Goal: Transaction & Acquisition: Book appointment/travel/reservation

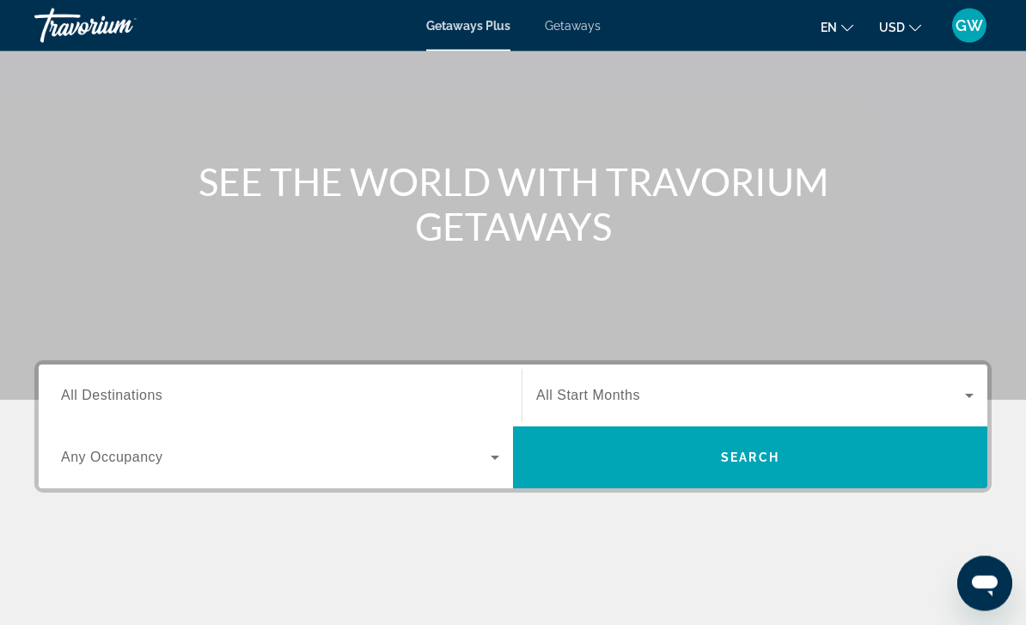
click at [83, 388] on span "All Destinations" at bounding box center [111, 395] width 101 height 15
click at [83, 387] on input "Destination All Destinations" at bounding box center [280, 397] width 438 height 21
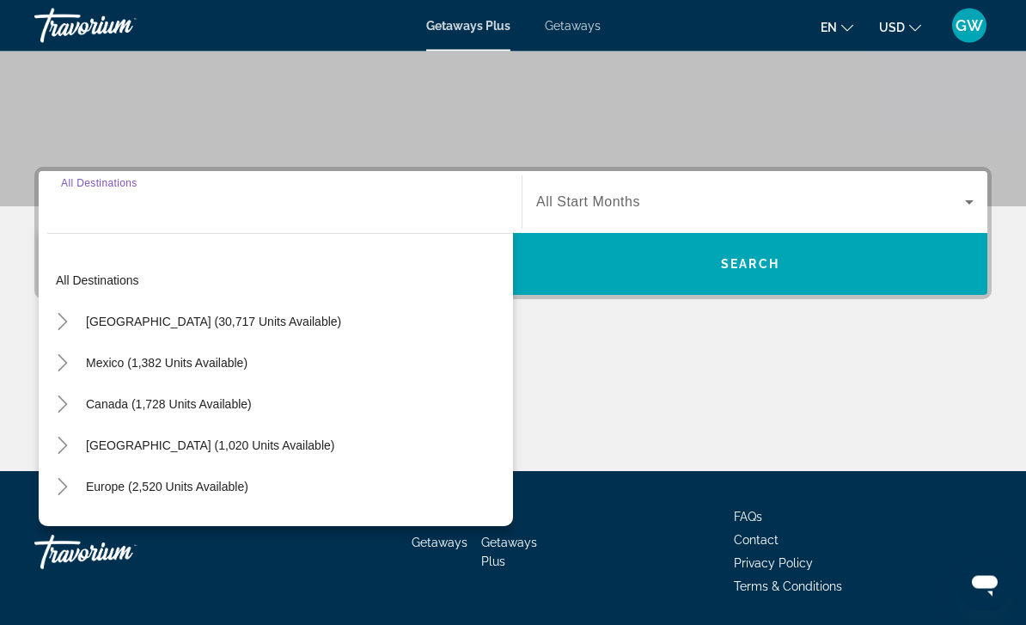
scroll to position [311, 0]
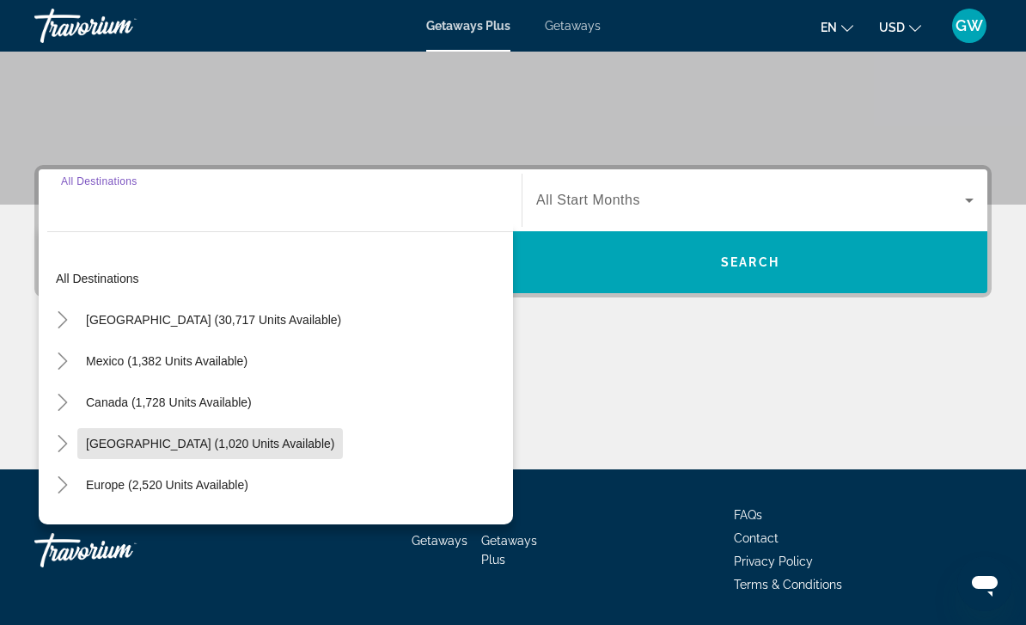
click at [136, 431] on span "Search widget" at bounding box center [210, 443] width 266 height 41
type input "**********"
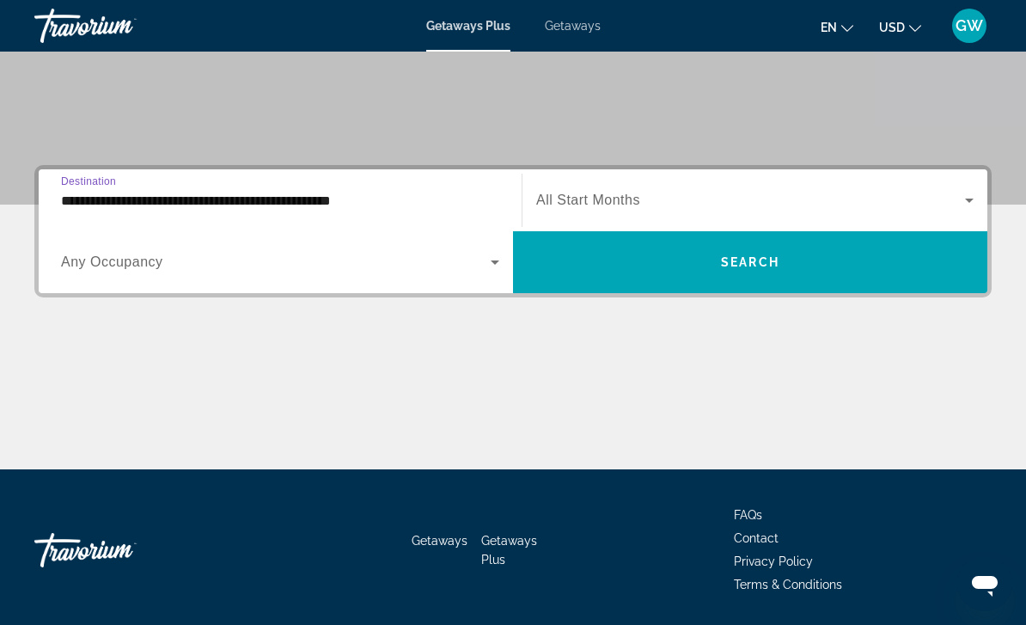
click at [76, 266] on span "Any Occupancy" at bounding box center [112, 261] width 102 height 15
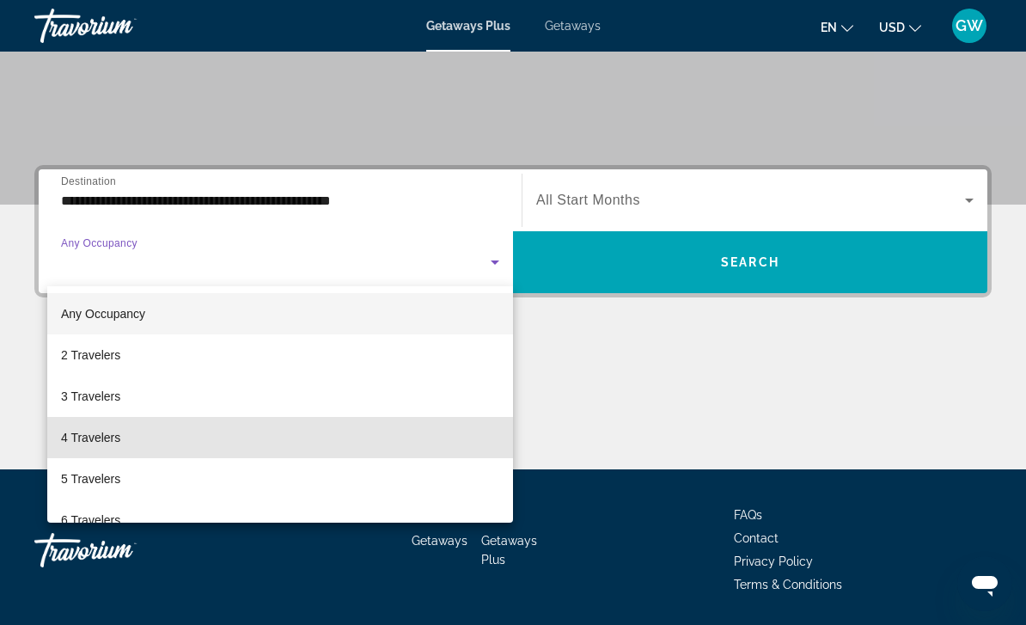
click at [63, 437] on span "4 Travelers" at bounding box center [90, 437] width 59 height 21
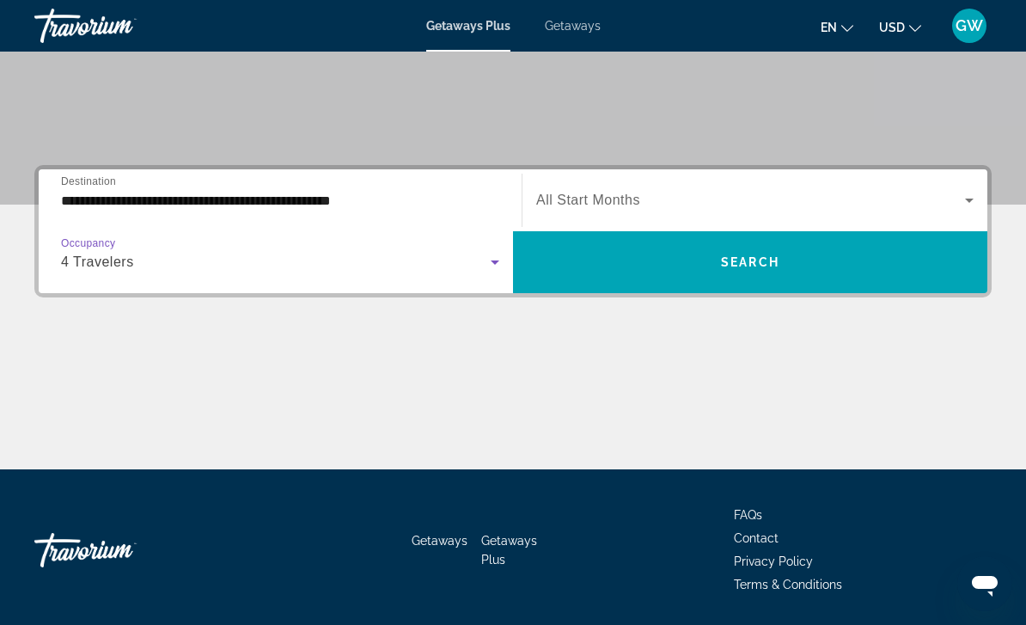
click at [694, 292] on span "Search widget" at bounding box center [750, 262] width 474 height 62
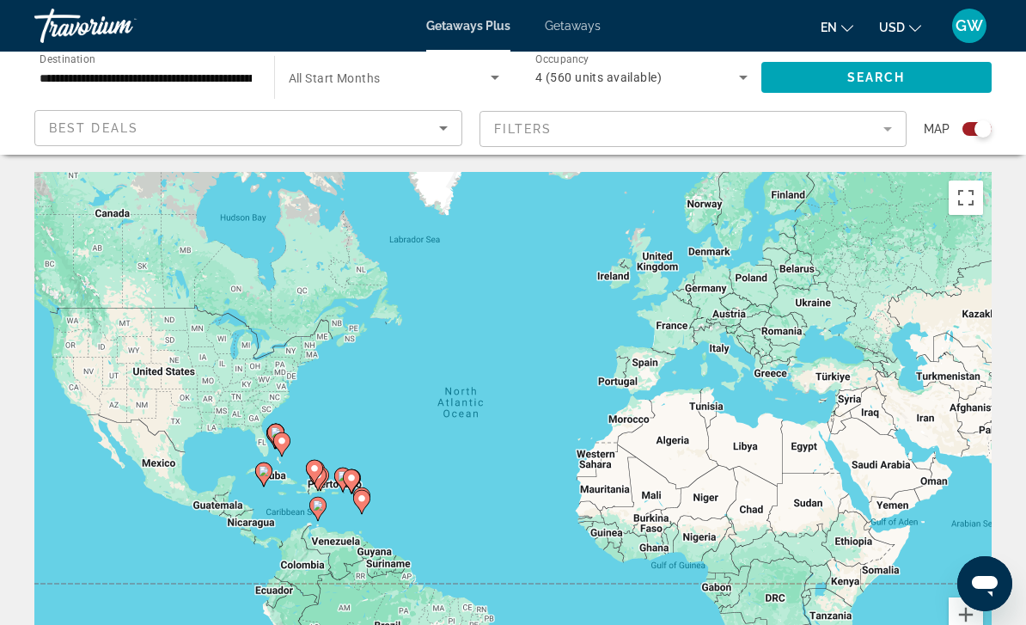
click at [329, 70] on span "Search widget" at bounding box center [390, 77] width 203 height 21
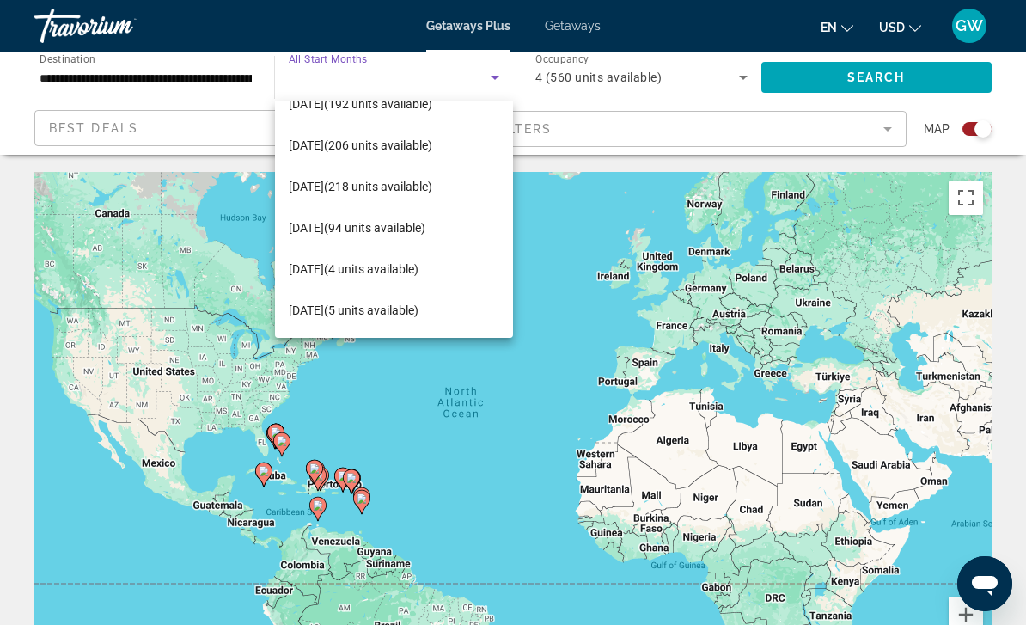
scroll to position [66, 0]
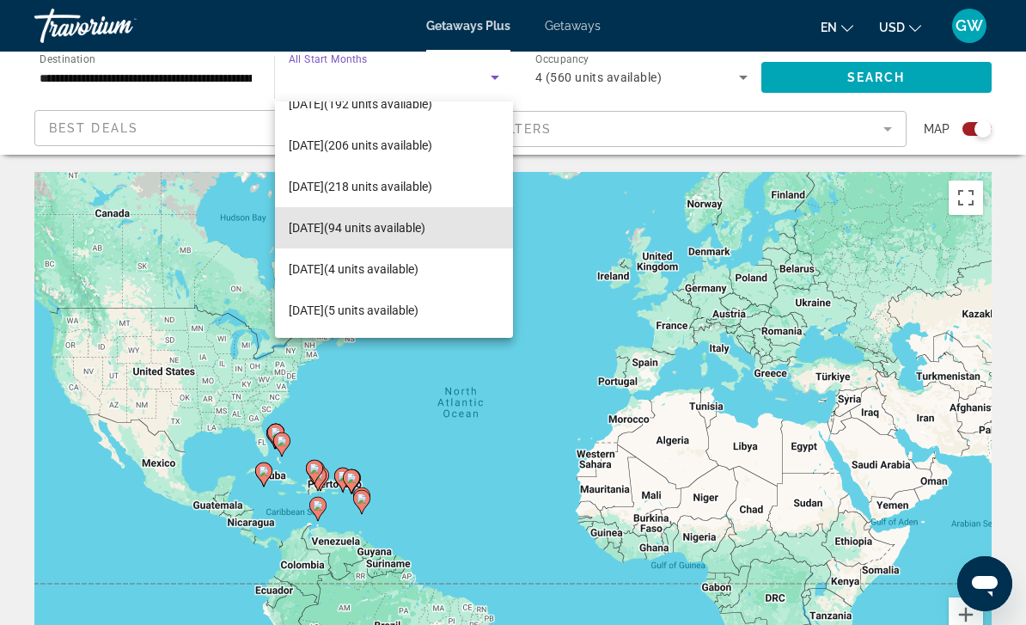
click at [310, 226] on span "[DATE] (94 units available)" at bounding box center [357, 227] width 137 height 21
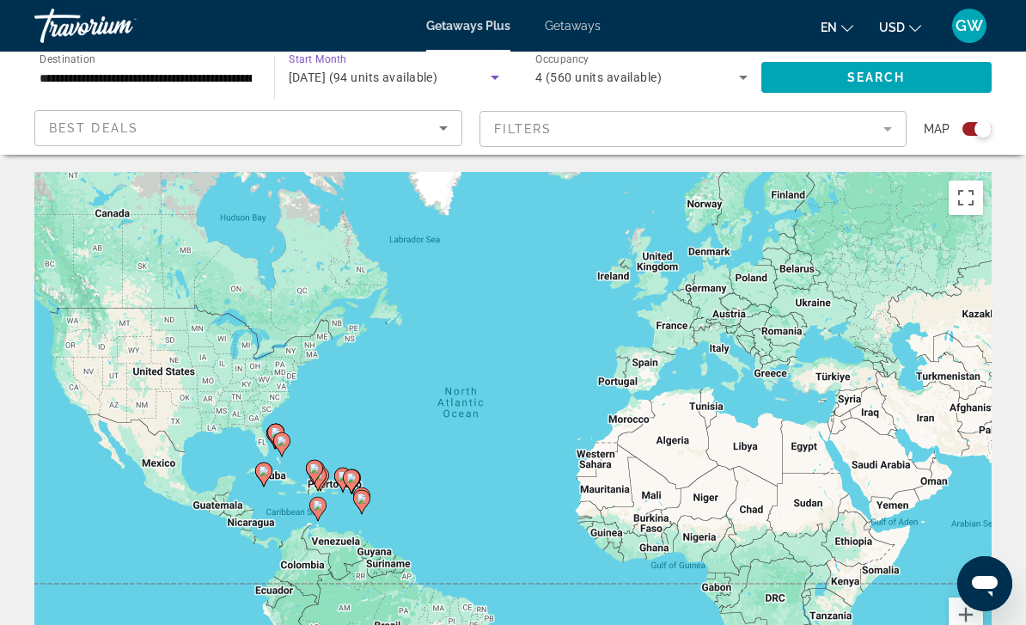
click at [797, 84] on span "Search widget" at bounding box center [876, 77] width 231 height 41
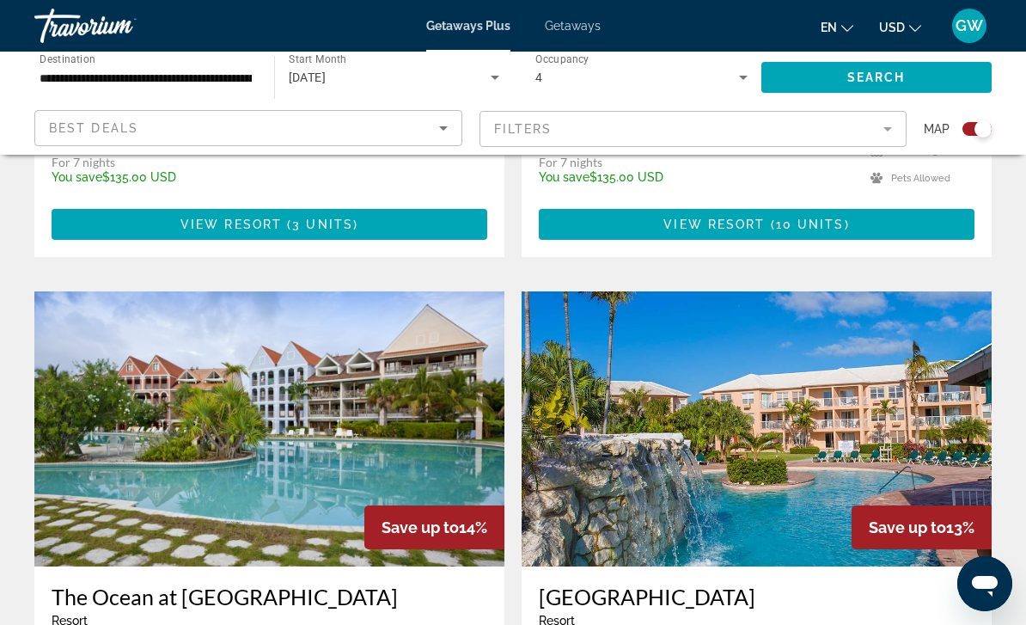
scroll to position [2858, 0]
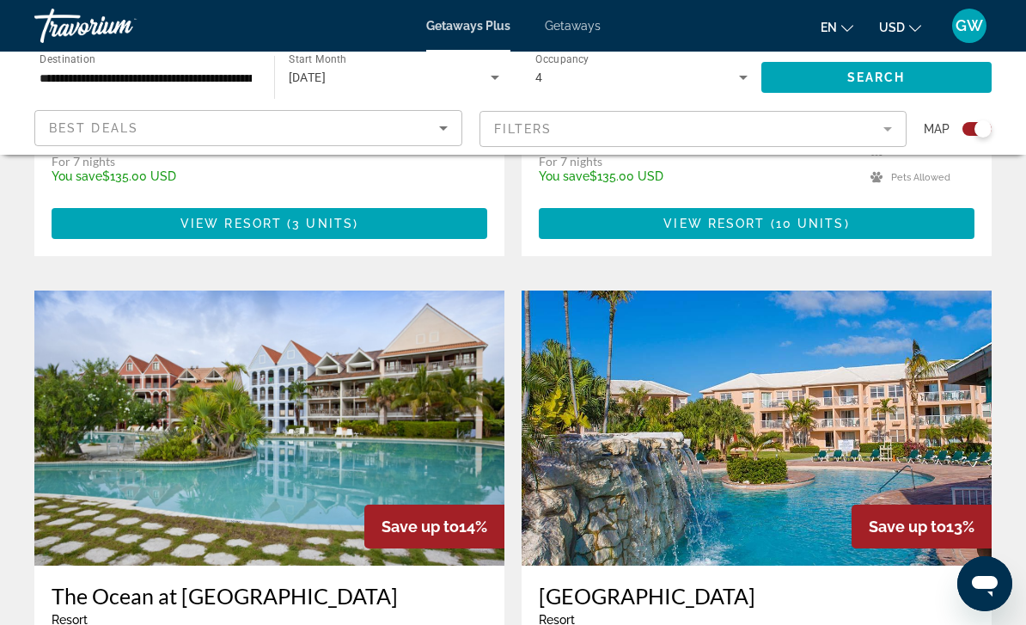
click at [73, 491] on img "Main content" at bounding box center [269, 427] width 470 height 275
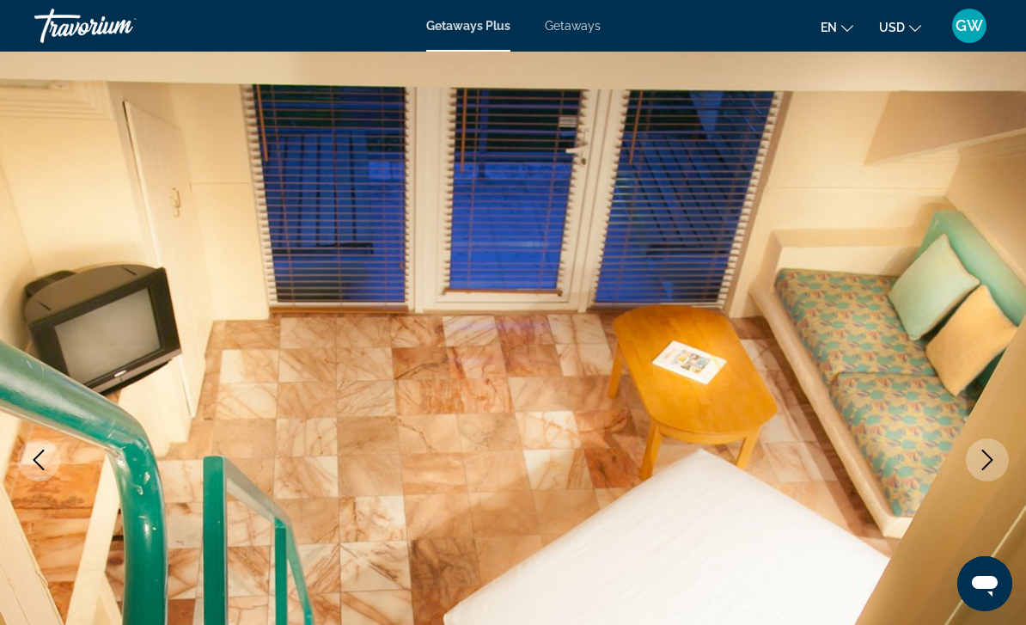
click at [1002, 446] on button "Next image" at bounding box center [987, 459] width 43 height 43
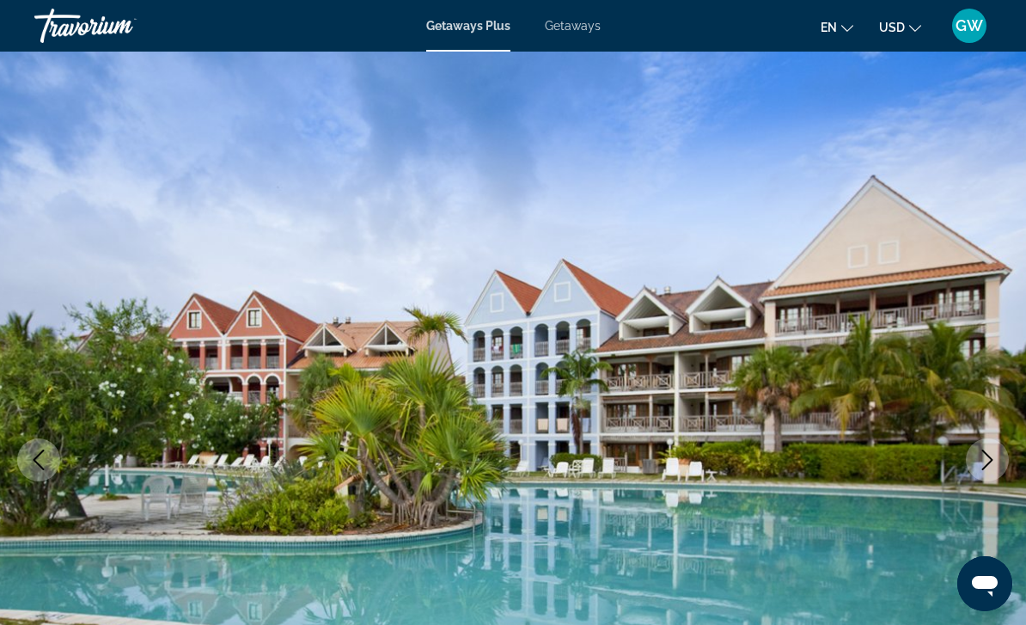
click at [1000, 459] on button "Next image" at bounding box center [987, 459] width 43 height 43
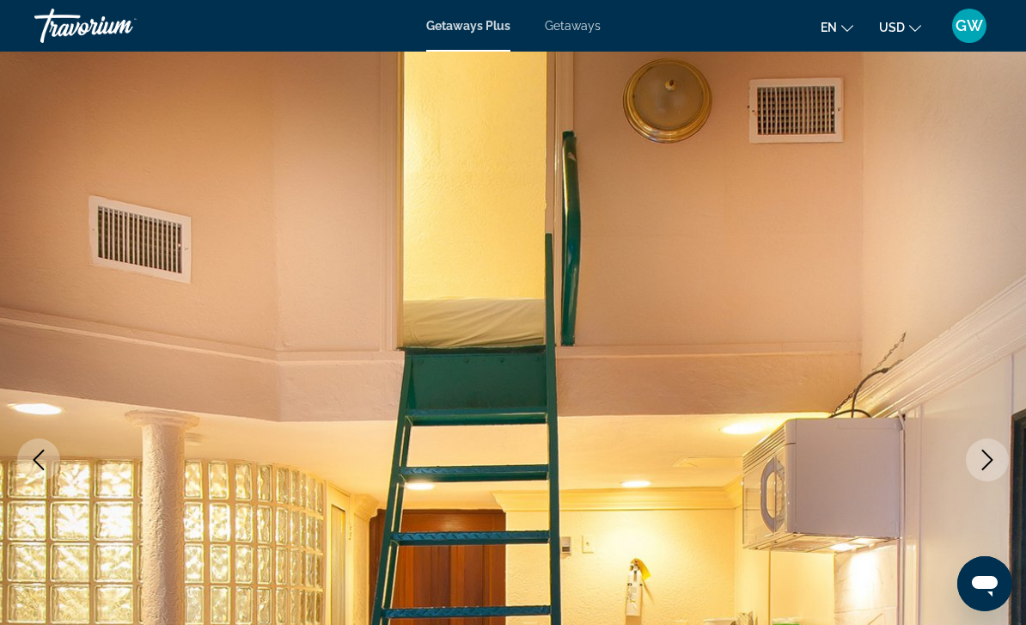
click at [994, 452] on icon "Next image" at bounding box center [987, 459] width 21 height 21
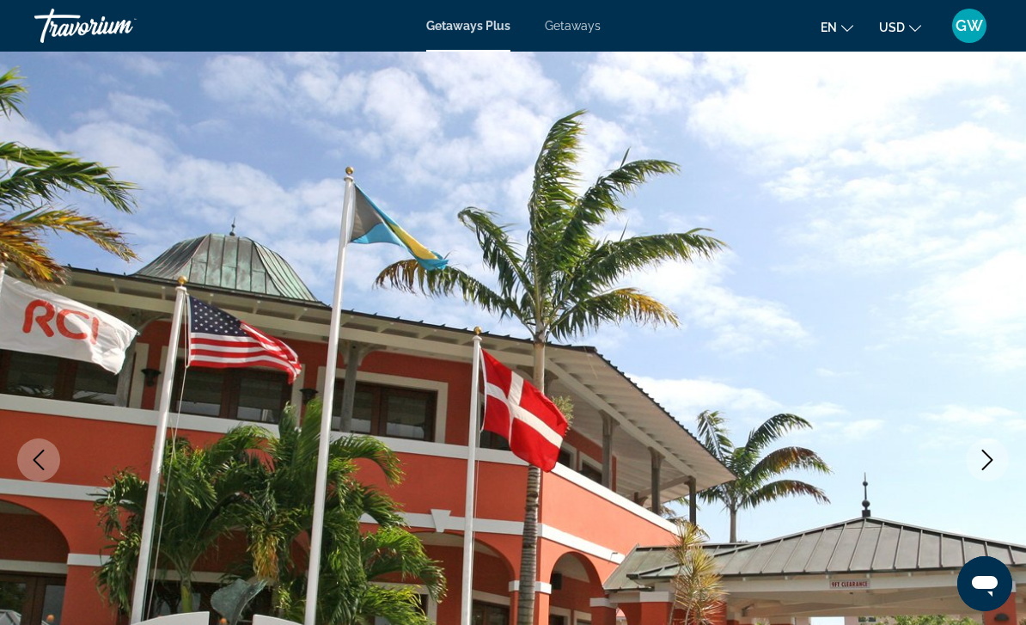
click at [995, 448] on button "Next image" at bounding box center [987, 459] width 43 height 43
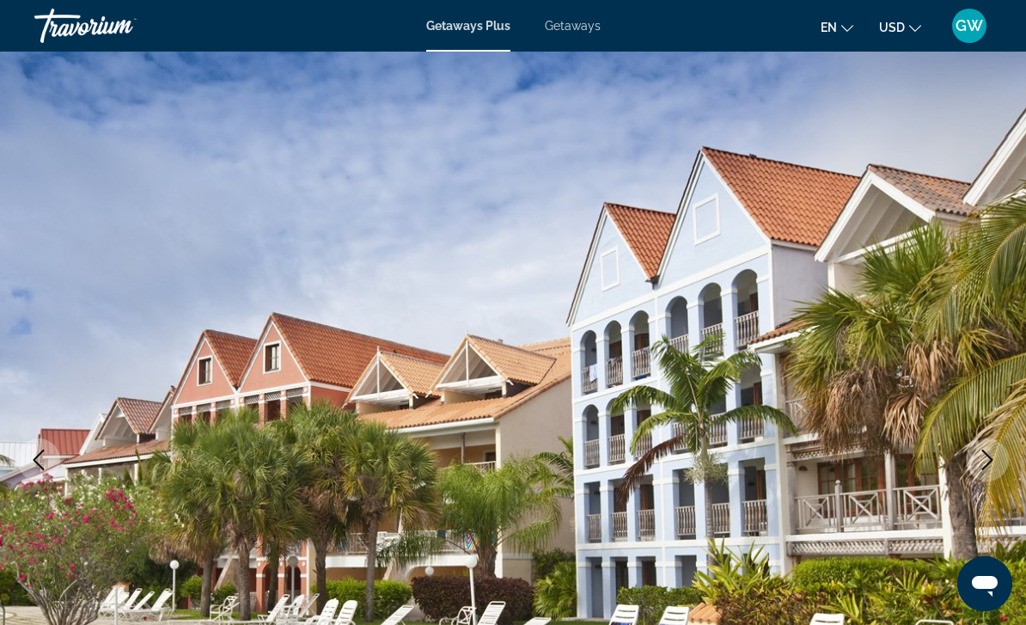
click at [995, 445] on button "Next image" at bounding box center [987, 459] width 43 height 43
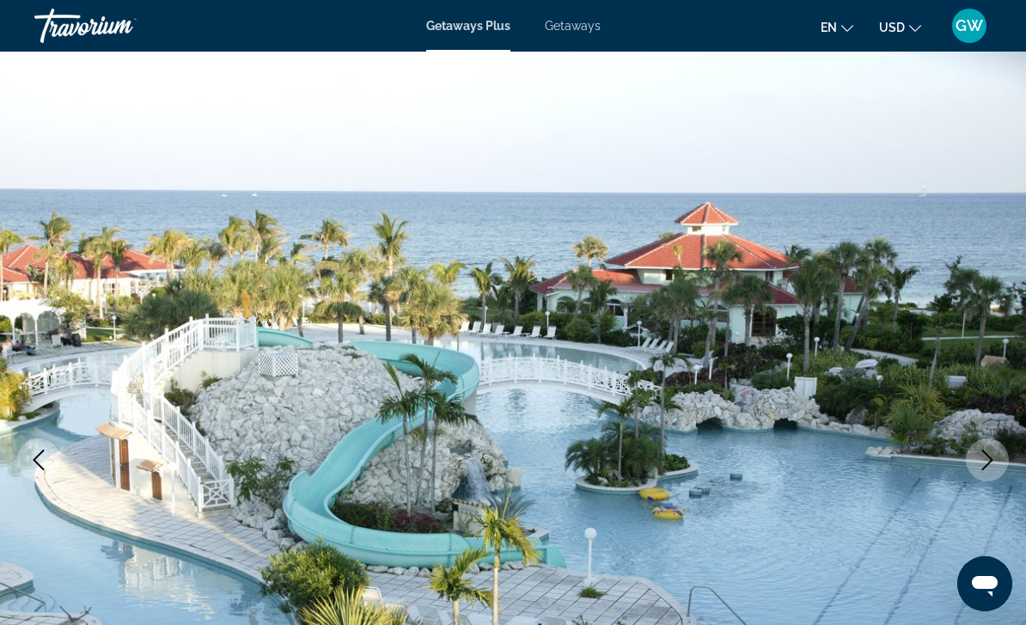
click at [988, 441] on button "Next image" at bounding box center [987, 459] width 43 height 43
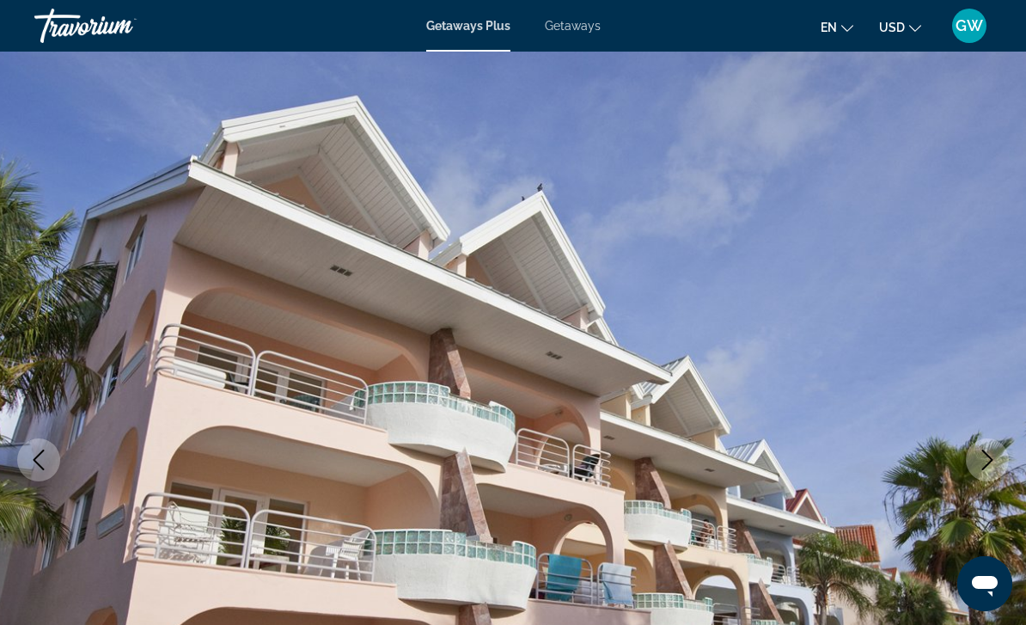
click at [991, 442] on button "Next image" at bounding box center [987, 459] width 43 height 43
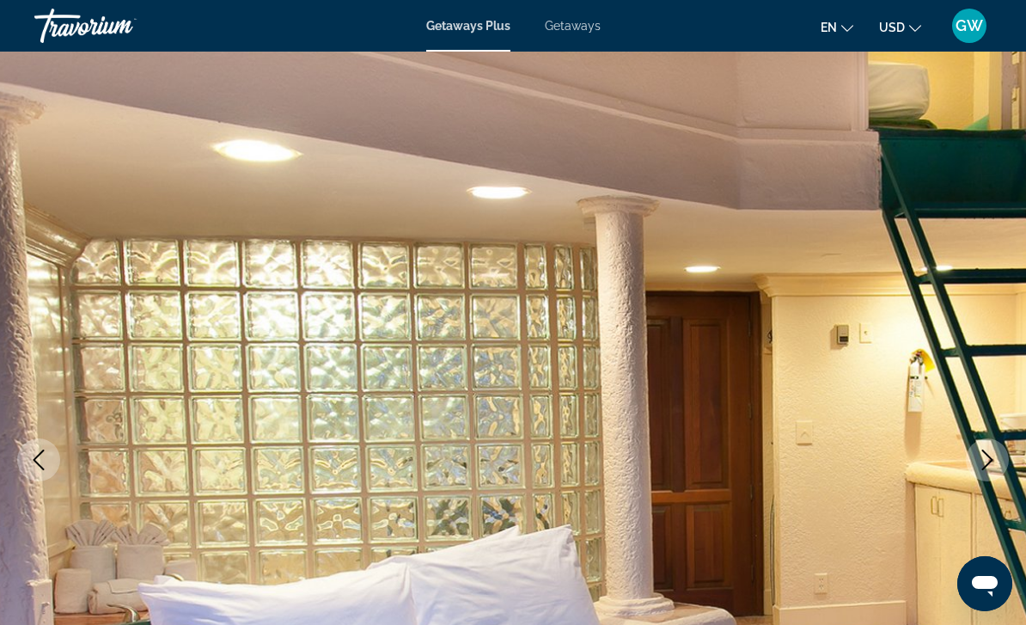
click at [993, 441] on button "Next image" at bounding box center [987, 459] width 43 height 43
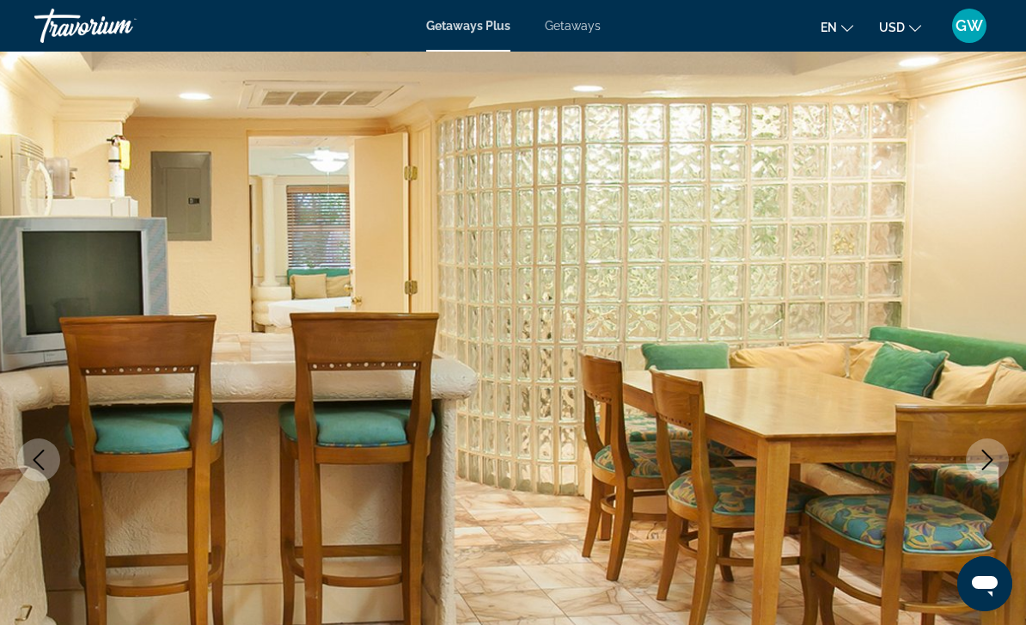
click at [993, 441] on button "Next image" at bounding box center [987, 459] width 43 height 43
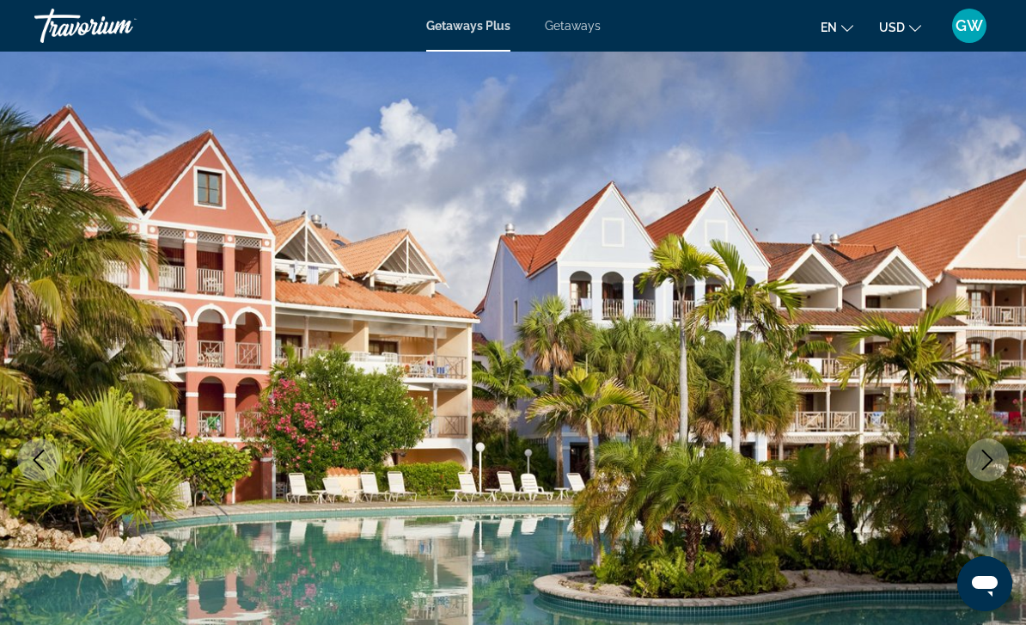
click at [993, 442] on button "Next image" at bounding box center [987, 459] width 43 height 43
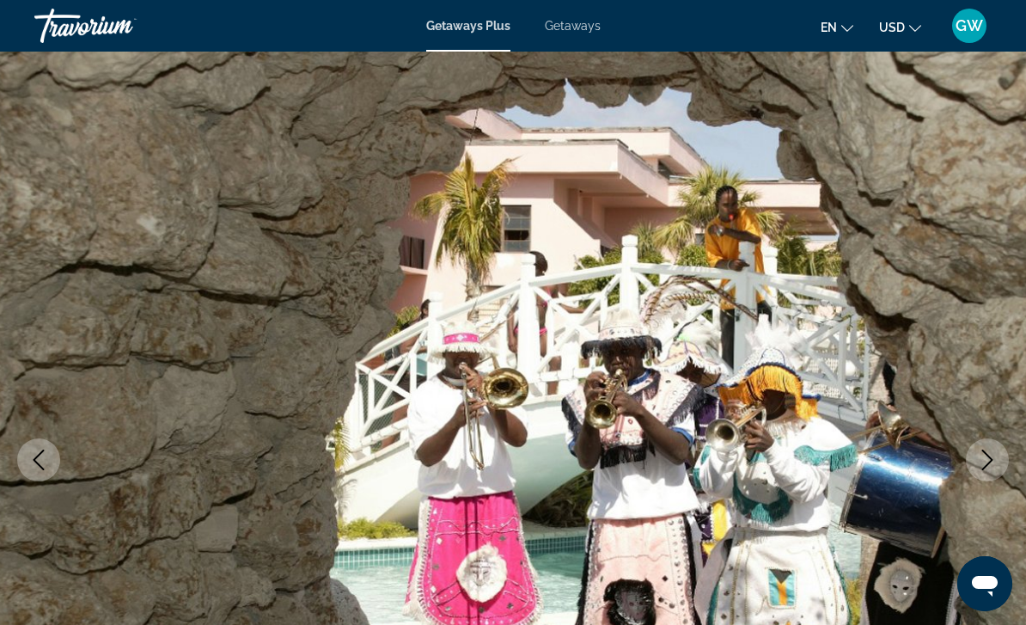
click at [993, 439] on button "Next image" at bounding box center [987, 459] width 43 height 43
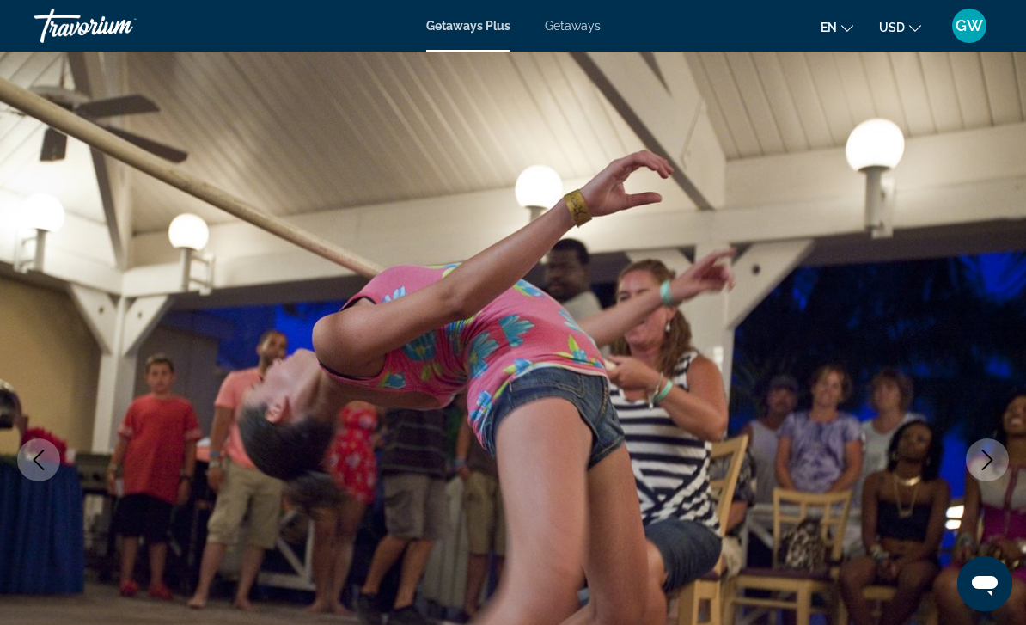
click at [995, 438] on img "Main content" at bounding box center [513, 460] width 1026 height 816
click at [1001, 461] on button "Next image" at bounding box center [987, 459] width 43 height 43
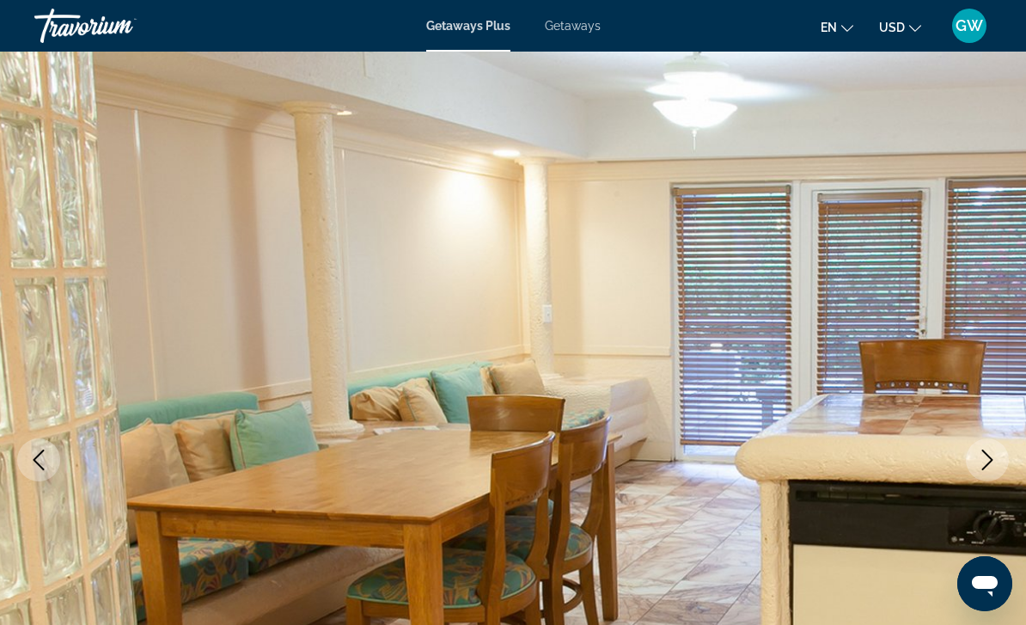
click at [994, 452] on icon "Next image" at bounding box center [987, 459] width 21 height 21
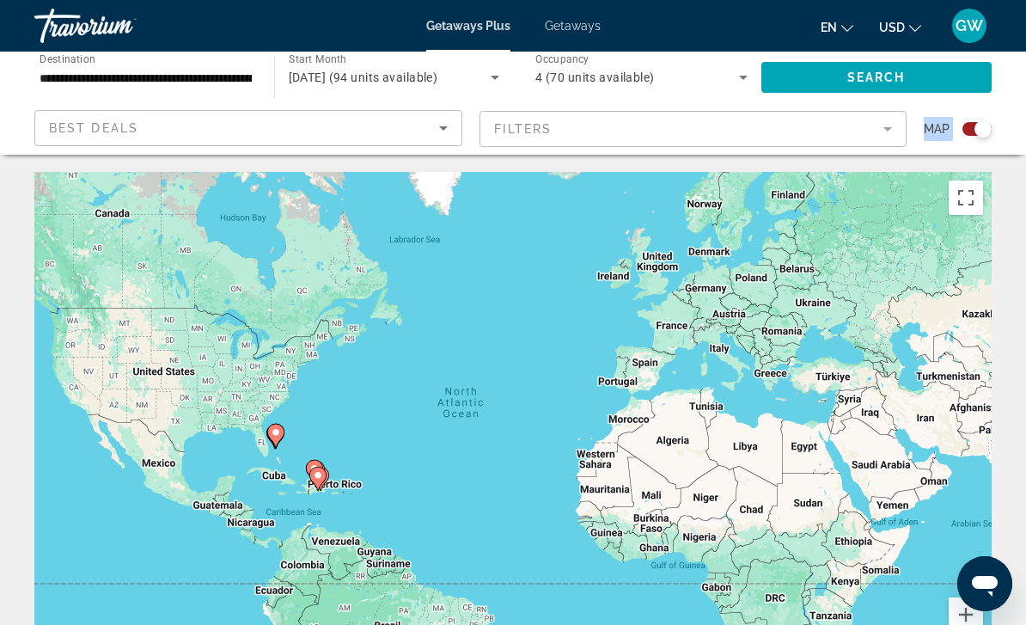
click at [298, 138] on div "Best Deals" at bounding box center [244, 128] width 390 height 21
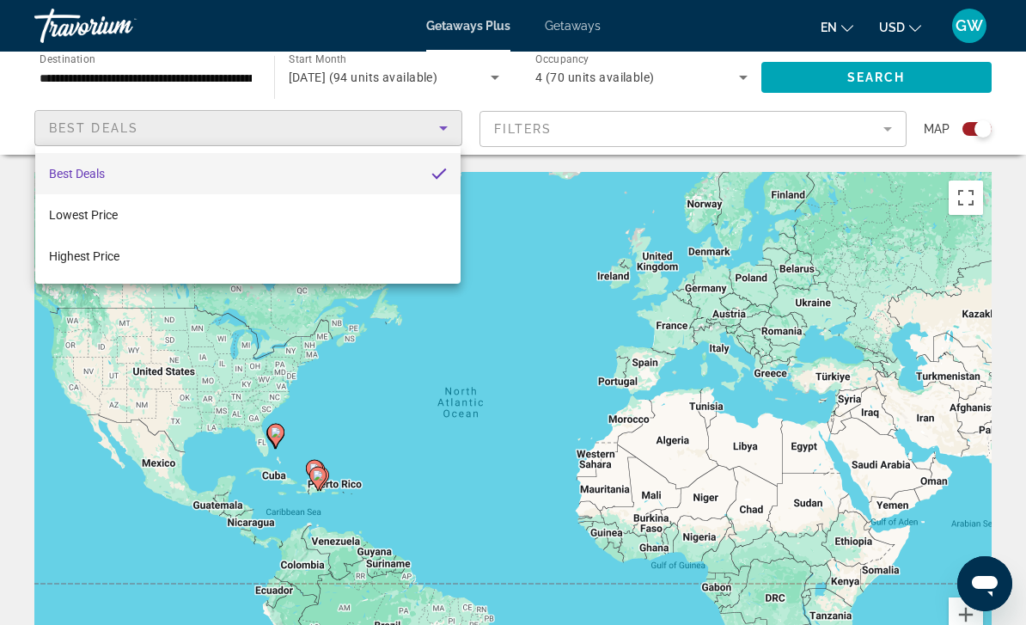
click at [7, 403] on div at bounding box center [513, 312] width 1026 height 625
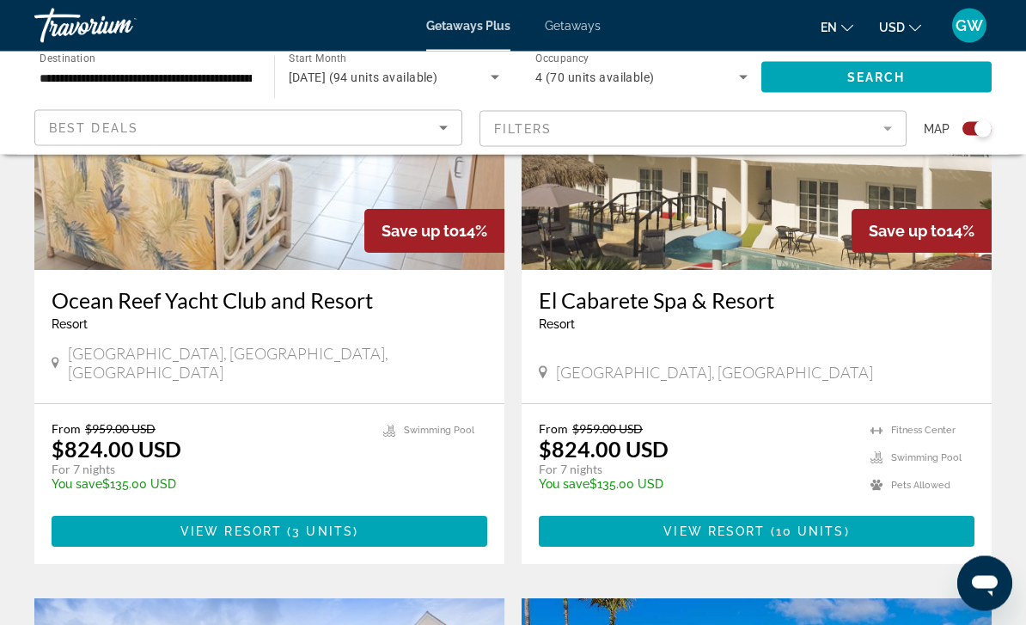
scroll to position [2551, 0]
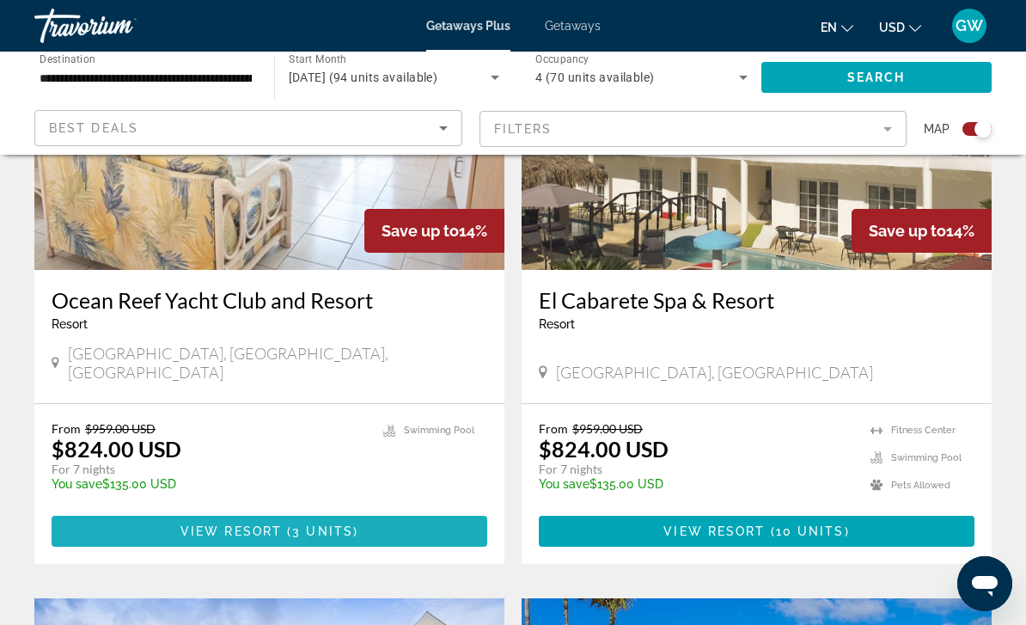
click at [71, 510] on span "Main content" at bounding box center [270, 530] width 436 height 41
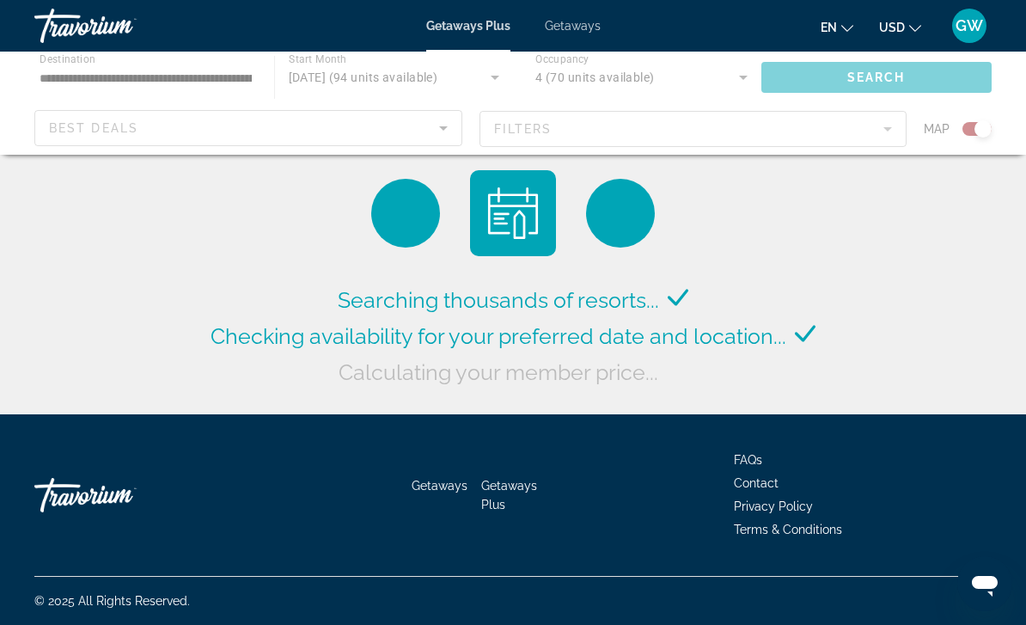
click at [435, 130] on div "Main content" at bounding box center [513, 103] width 1026 height 103
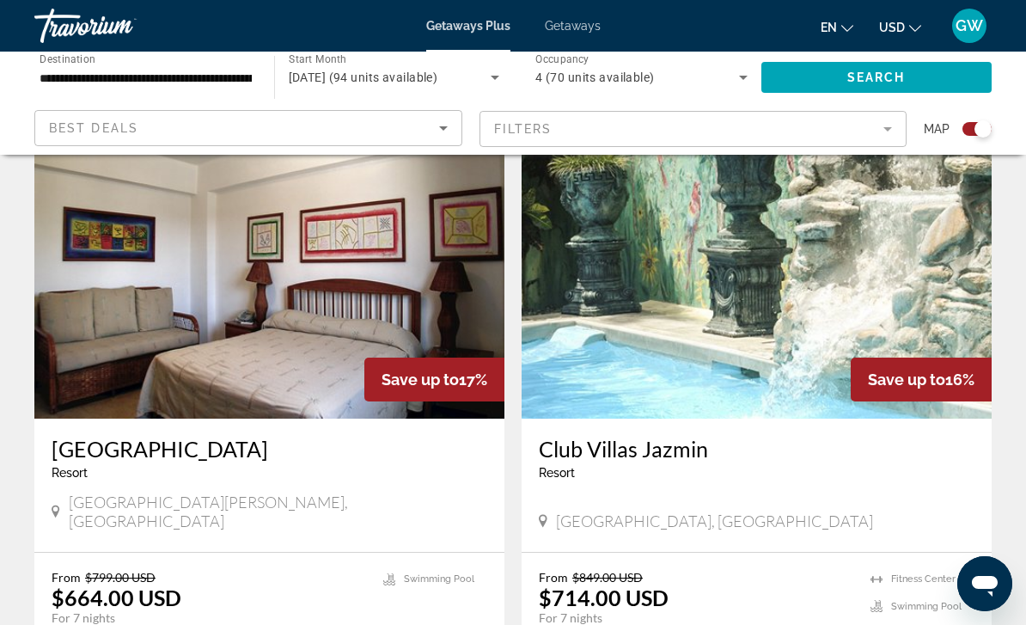
scroll to position [602, 0]
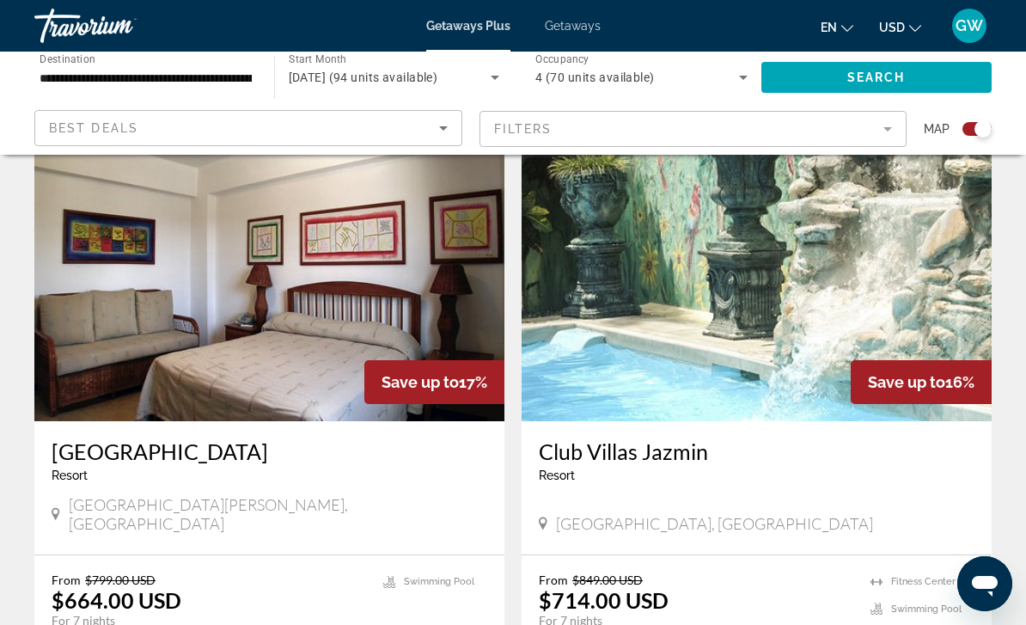
click at [486, 74] on icon "Search widget" at bounding box center [495, 77] width 21 height 21
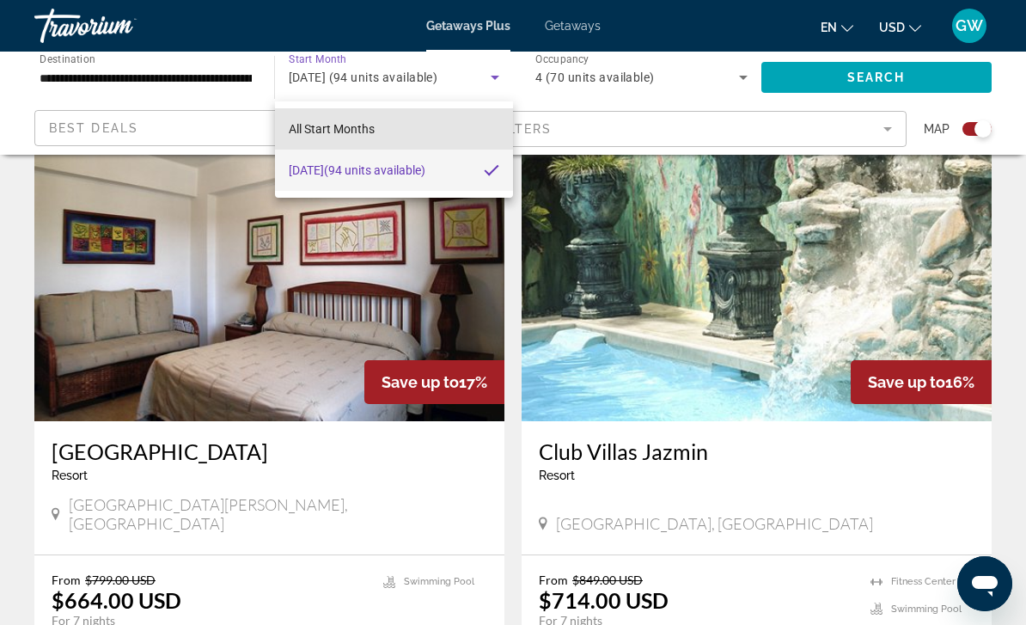
click at [301, 128] on span "All Start Months" at bounding box center [332, 129] width 86 height 14
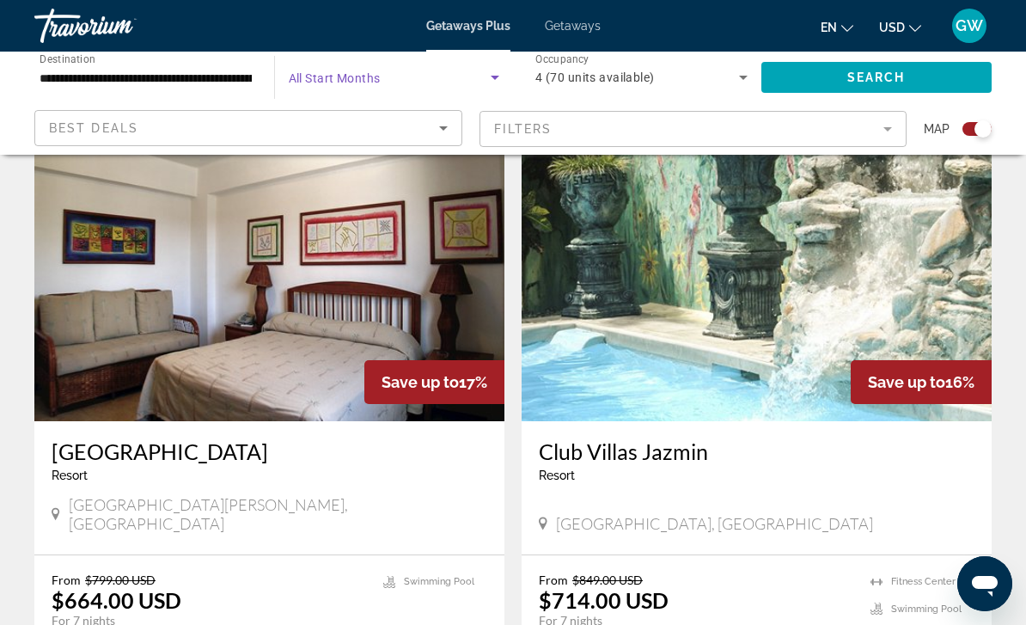
click at [785, 71] on span "Search widget" at bounding box center [876, 77] width 231 height 41
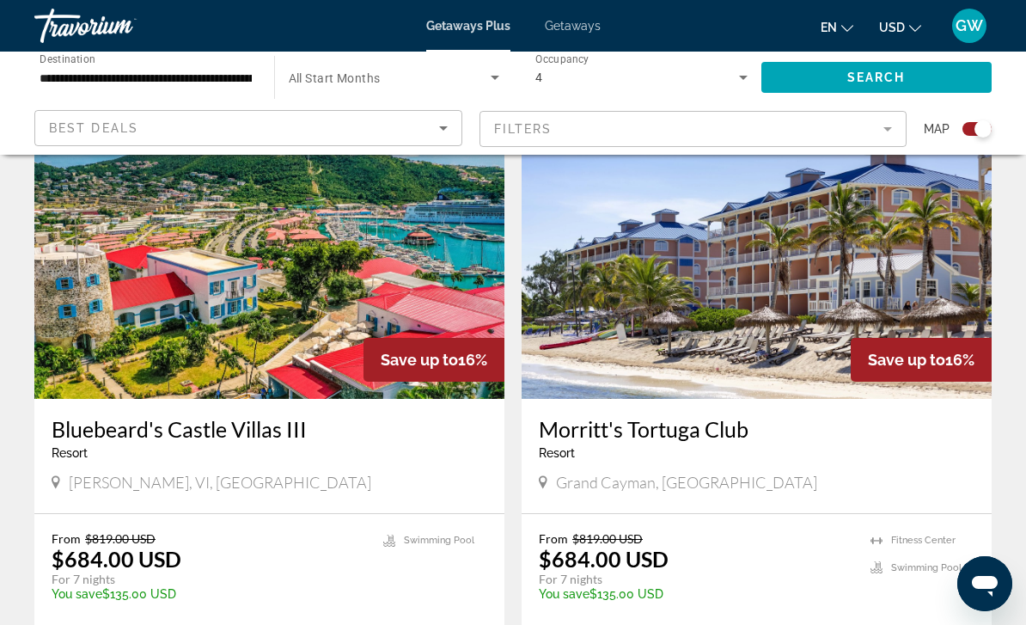
scroll to position [1795, 0]
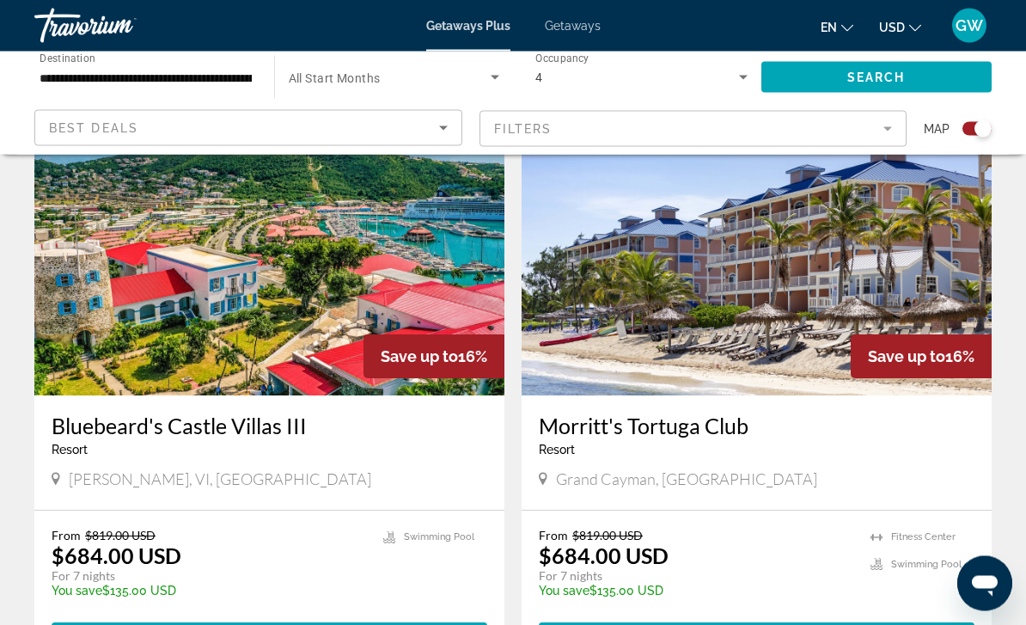
click at [763, 351] on img "Main content" at bounding box center [757, 258] width 470 height 275
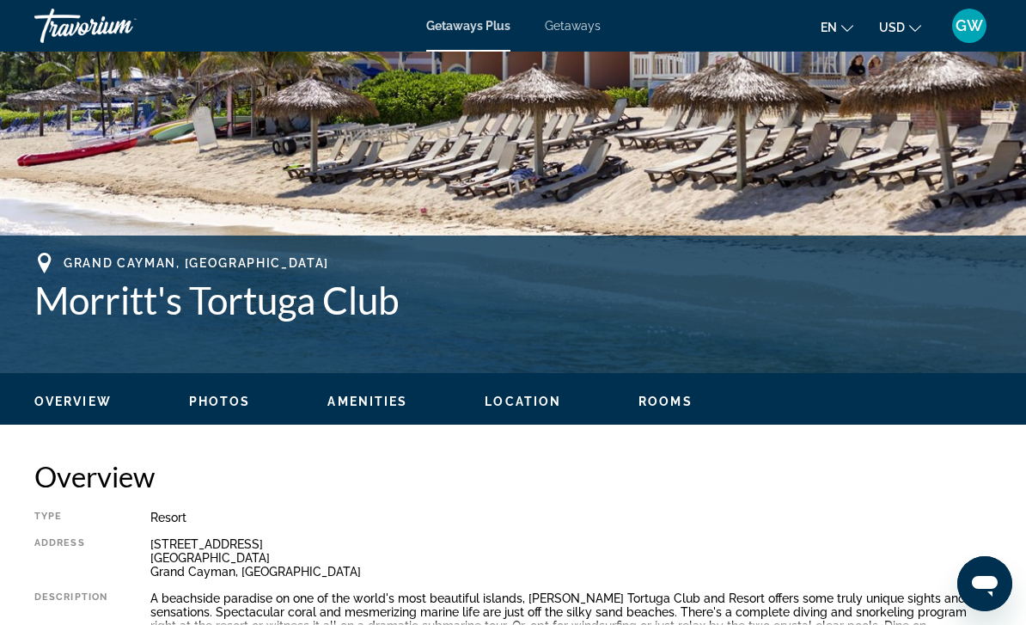
click at [245, 404] on span "Photos" at bounding box center [220, 401] width 62 height 14
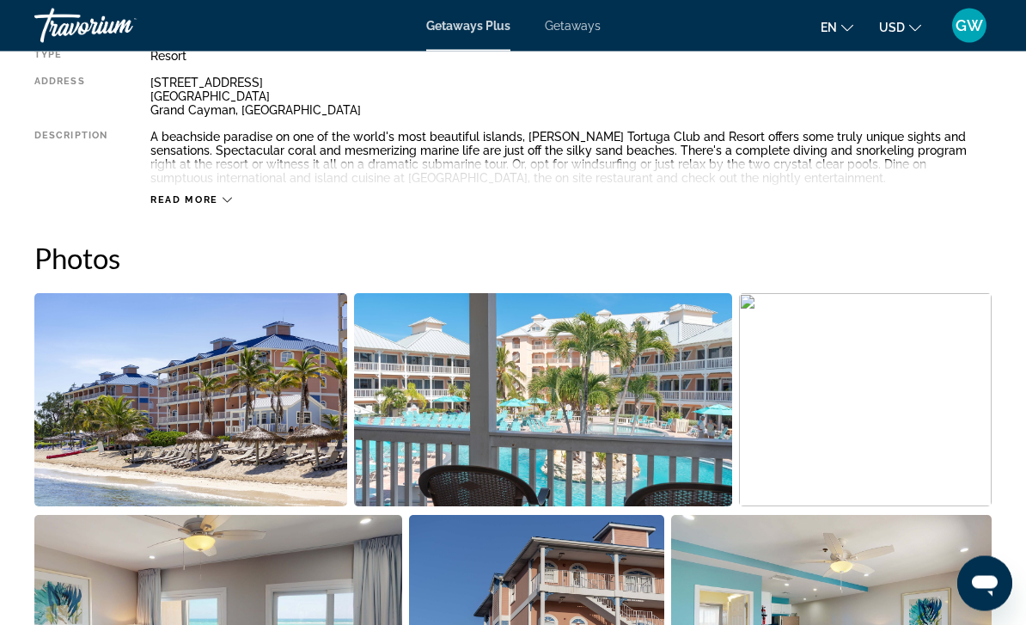
scroll to position [1094, 0]
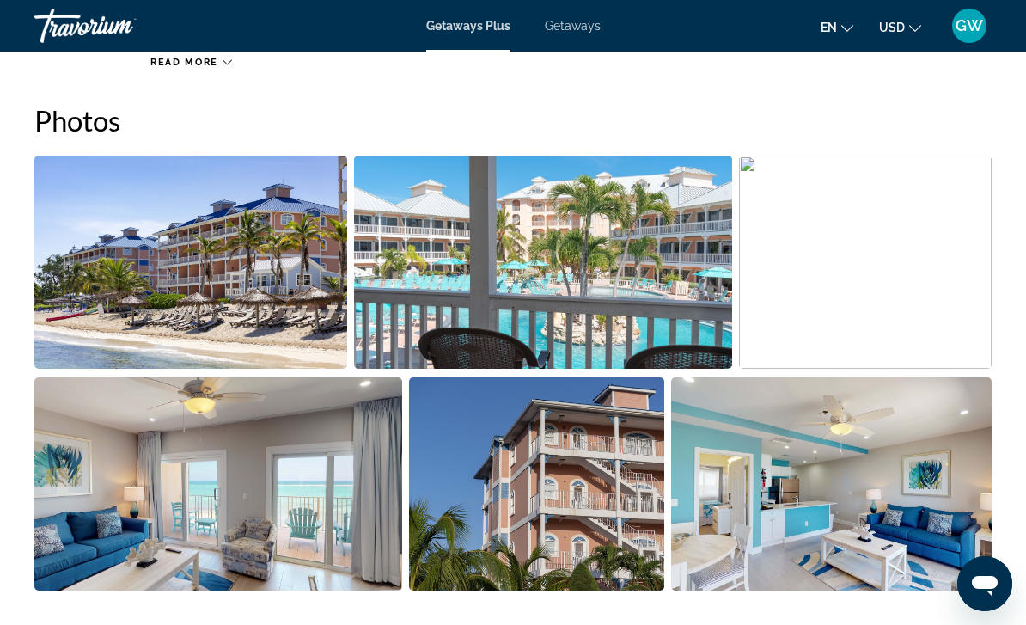
click at [251, 347] on img "Open full-screen image slider" at bounding box center [190, 262] width 313 height 213
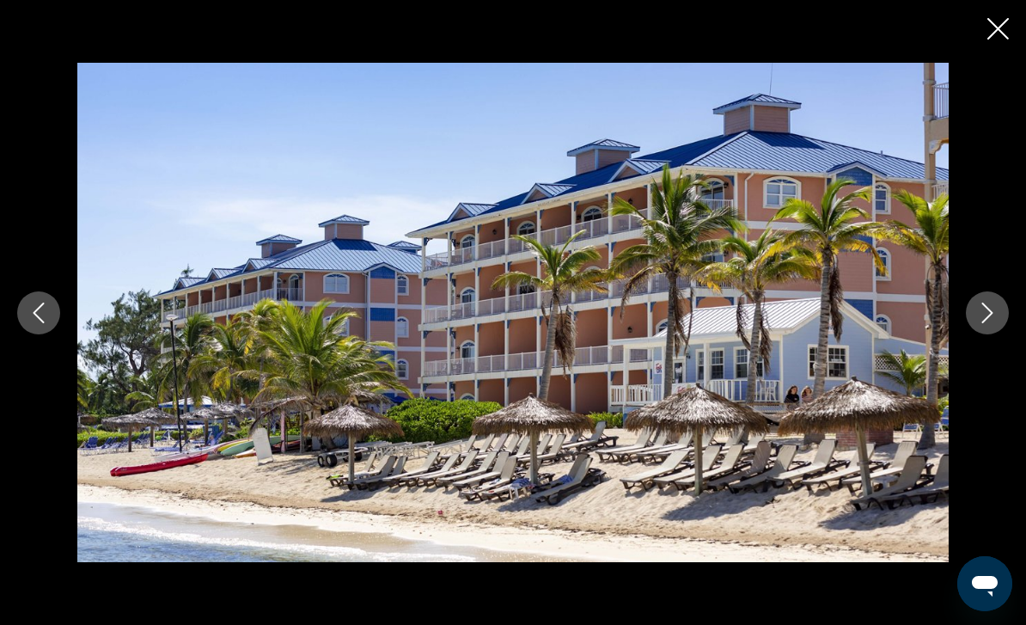
click at [989, 323] on icon "Next image" at bounding box center [987, 313] width 21 height 21
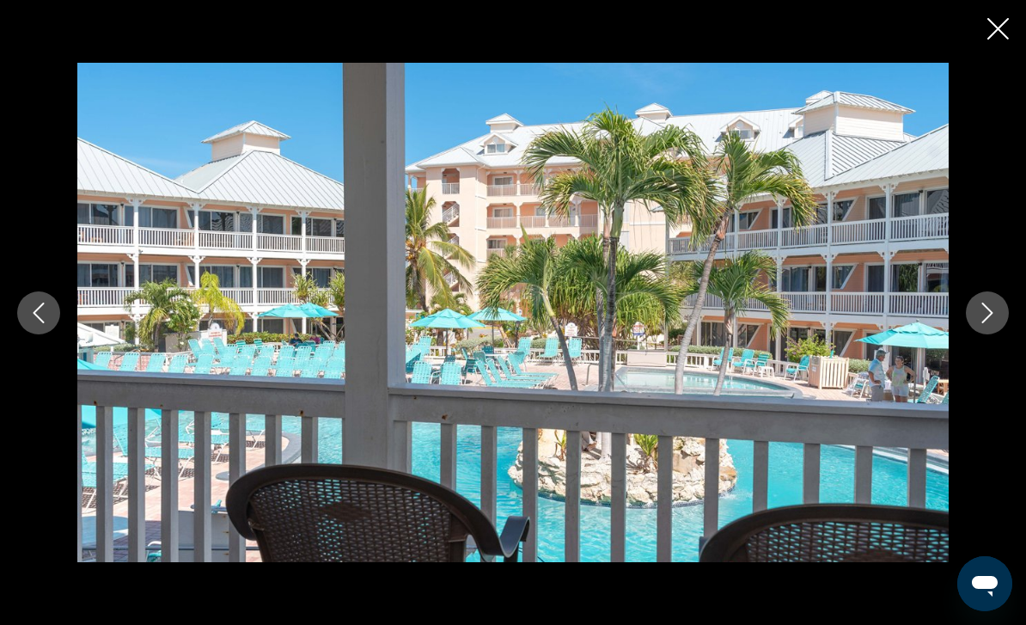
click at [987, 334] on button "Next image" at bounding box center [987, 312] width 43 height 43
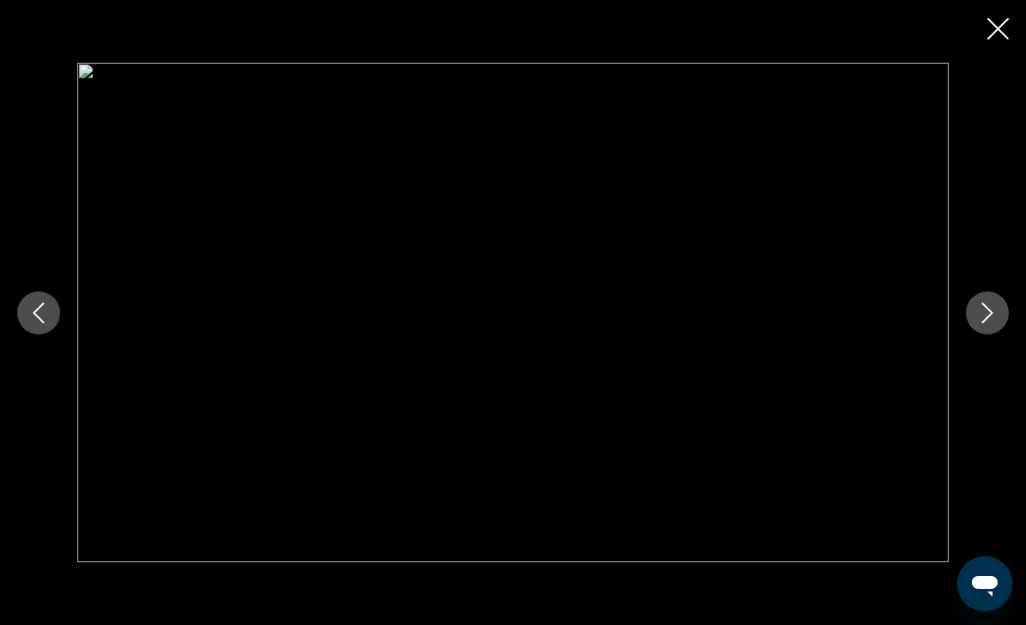
click at [987, 334] on button "Next image" at bounding box center [987, 312] width 43 height 43
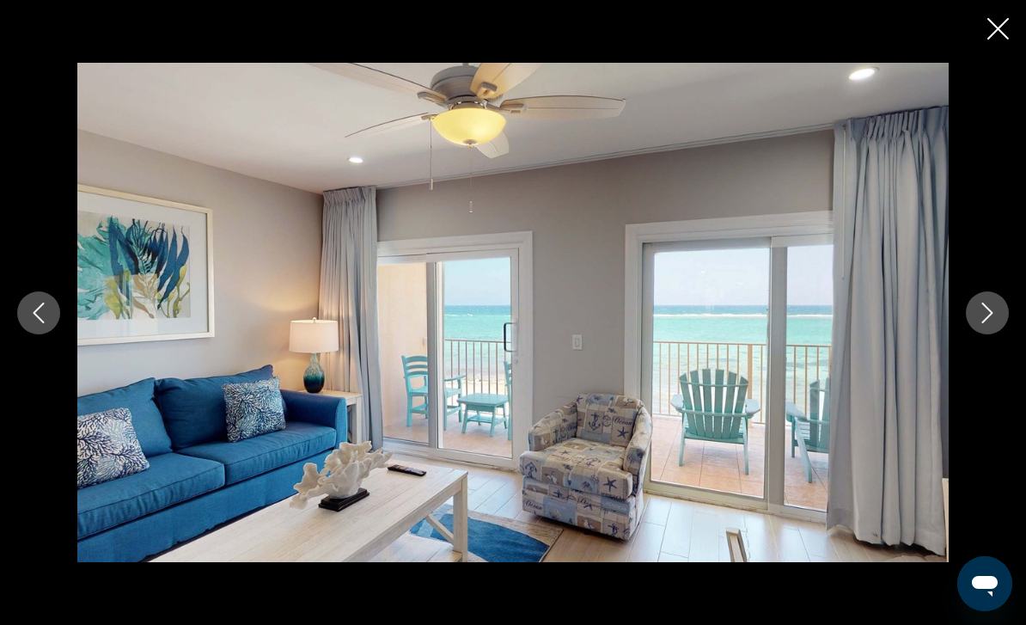
click at [1001, 334] on button "Next image" at bounding box center [987, 312] width 43 height 43
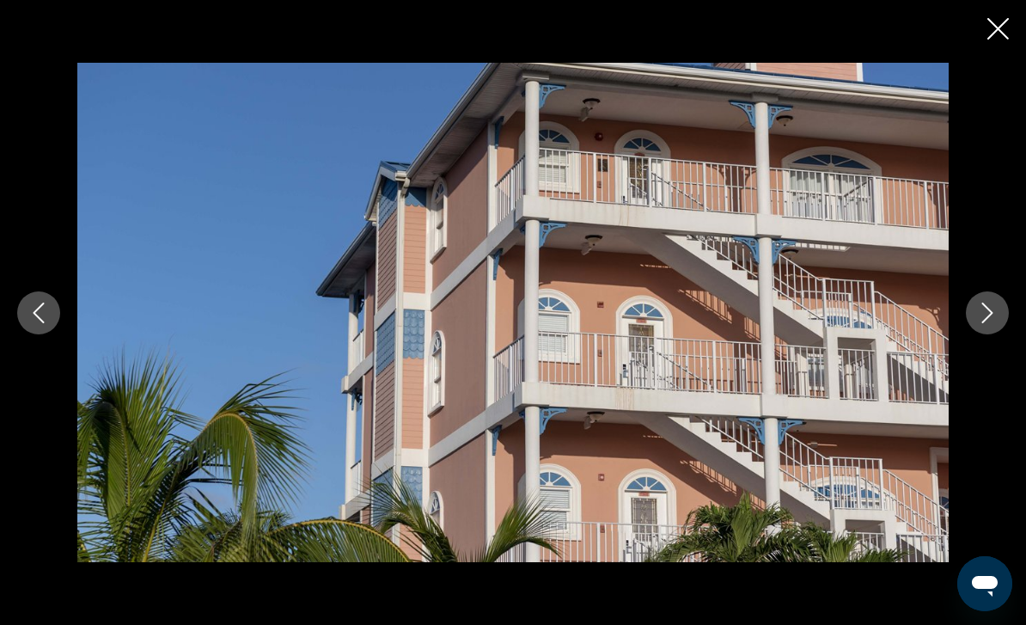
click at [1001, 334] on button "Next image" at bounding box center [987, 312] width 43 height 43
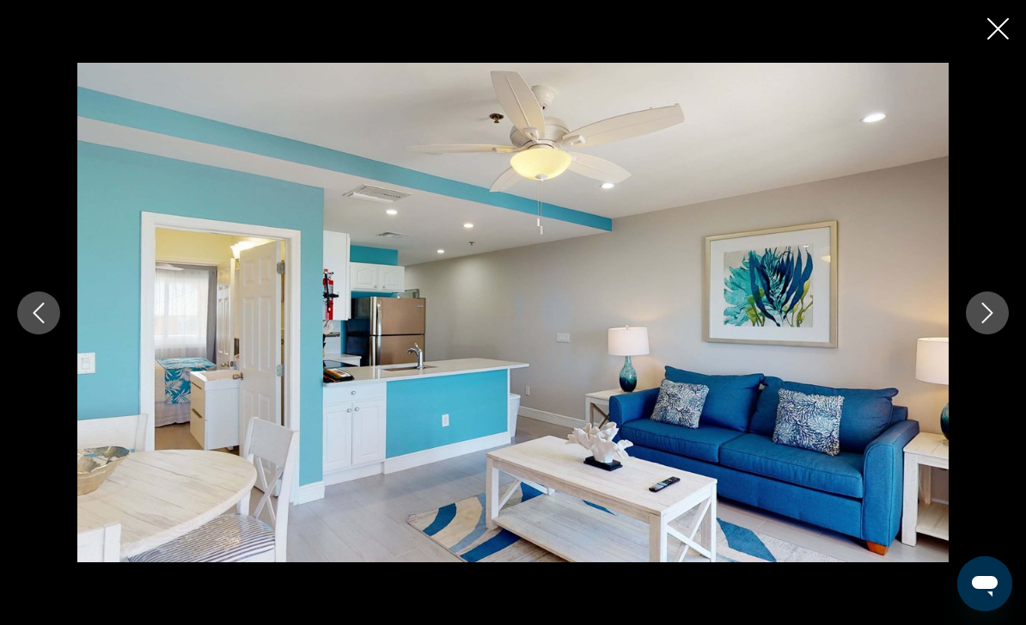
click at [999, 334] on button "Next image" at bounding box center [987, 312] width 43 height 43
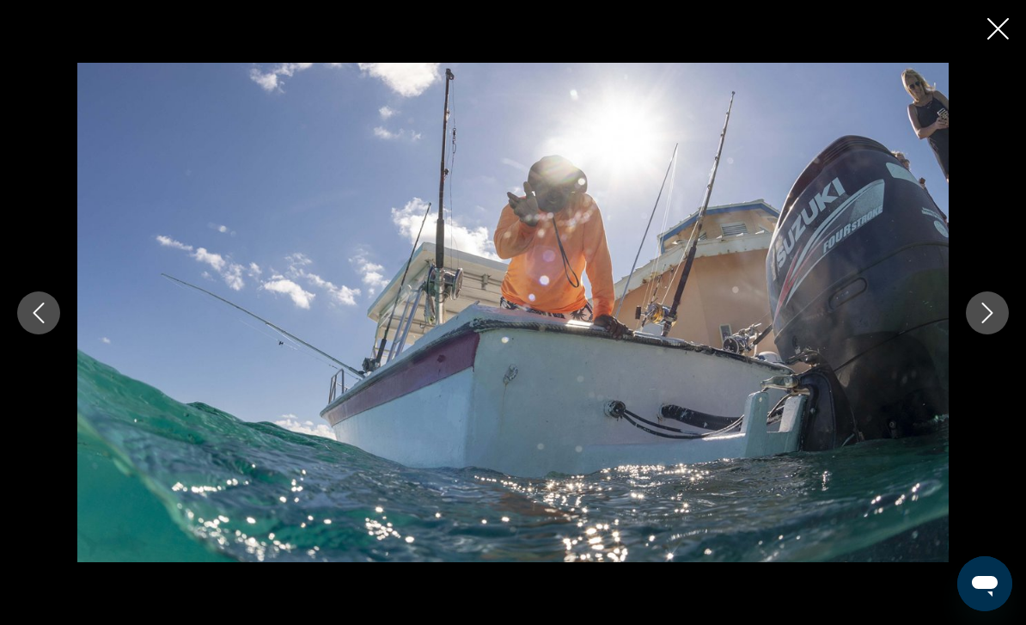
click at [1000, 334] on button "Next image" at bounding box center [987, 312] width 43 height 43
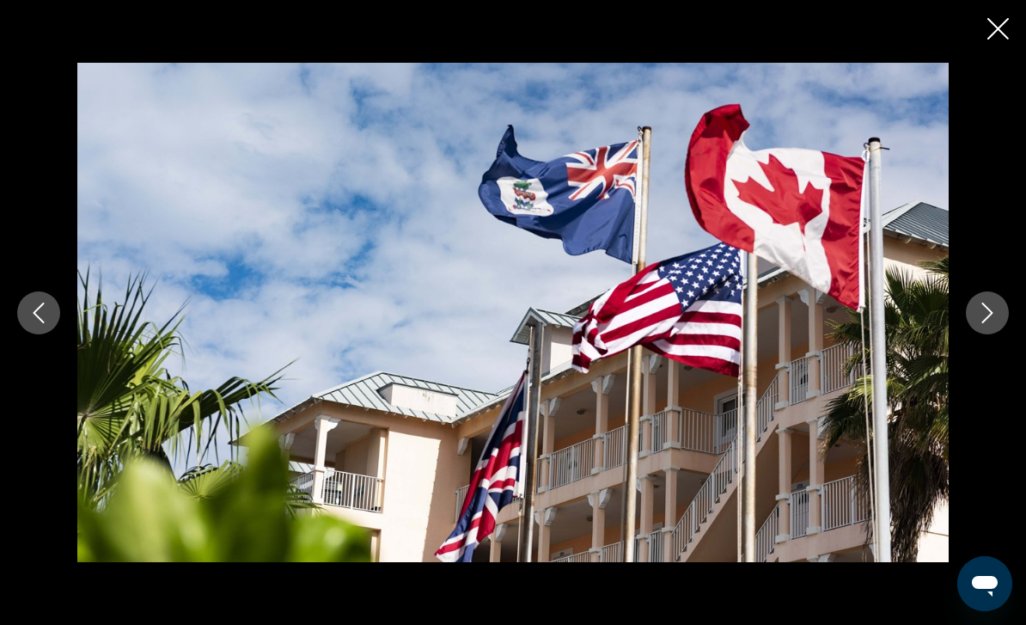
click at [1000, 334] on button "Next image" at bounding box center [987, 312] width 43 height 43
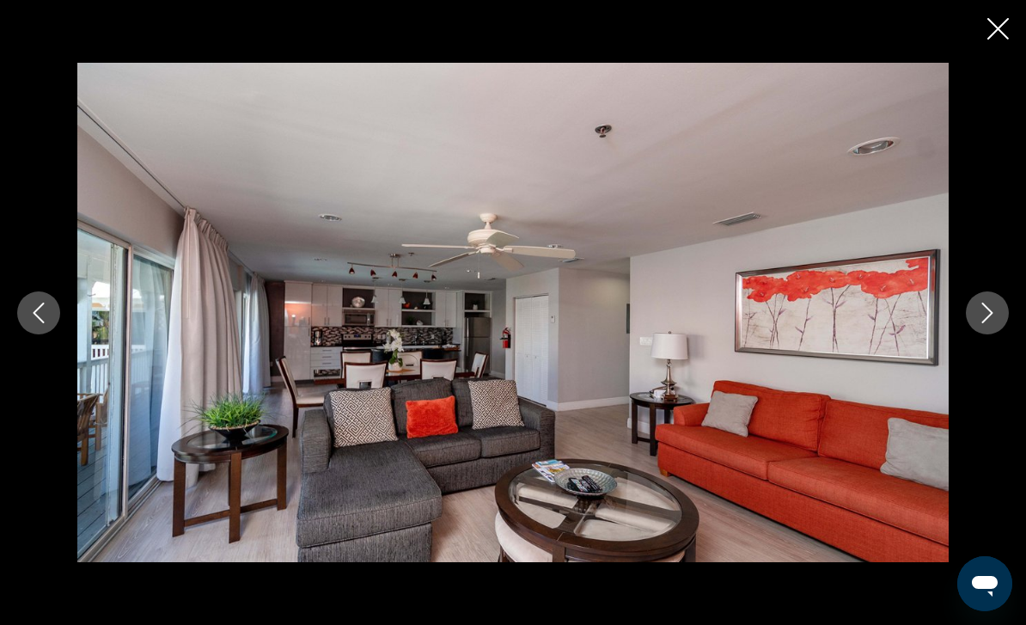
click at [994, 334] on button "Next image" at bounding box center [987, 312] width 43 height 43
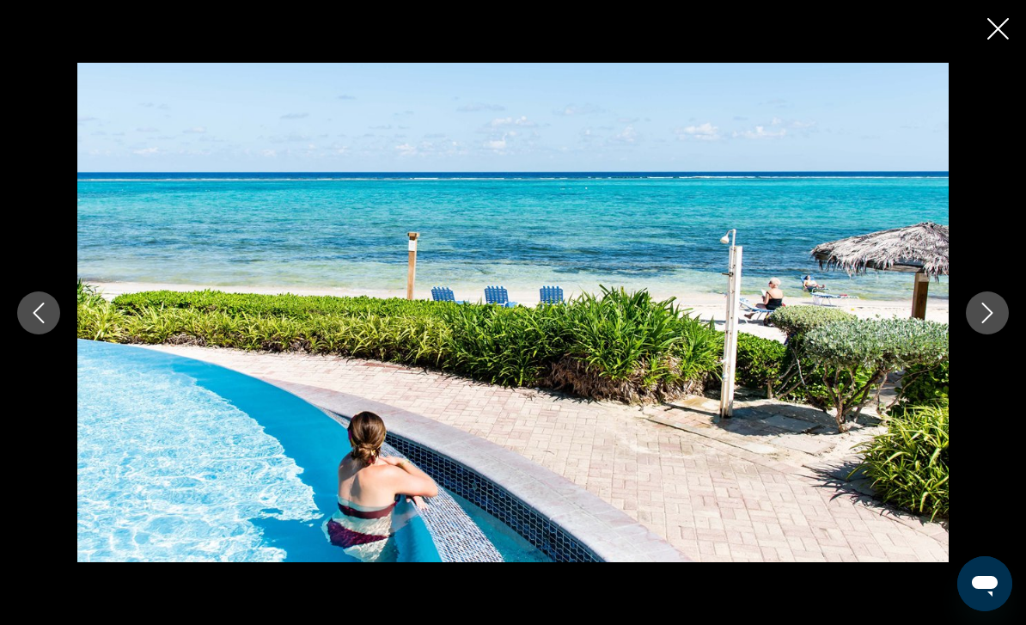
click at [994, 334] on button "Next image" at bounding box center [987, 312] width 43 height 43
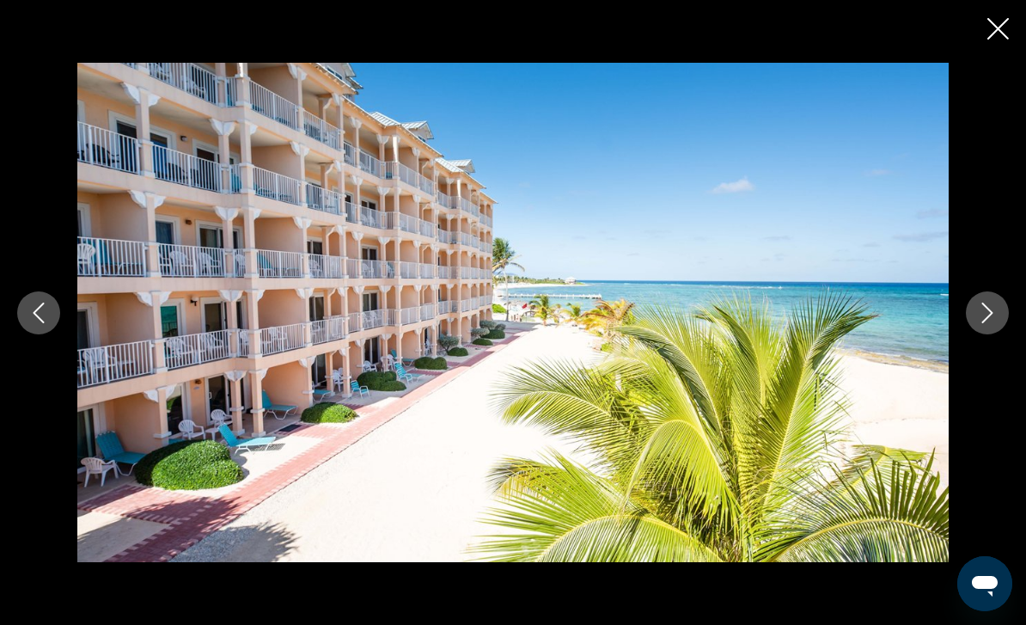
click at [994, 334] on button "Next image" at bounding box center [987, 312] width 43 height 43
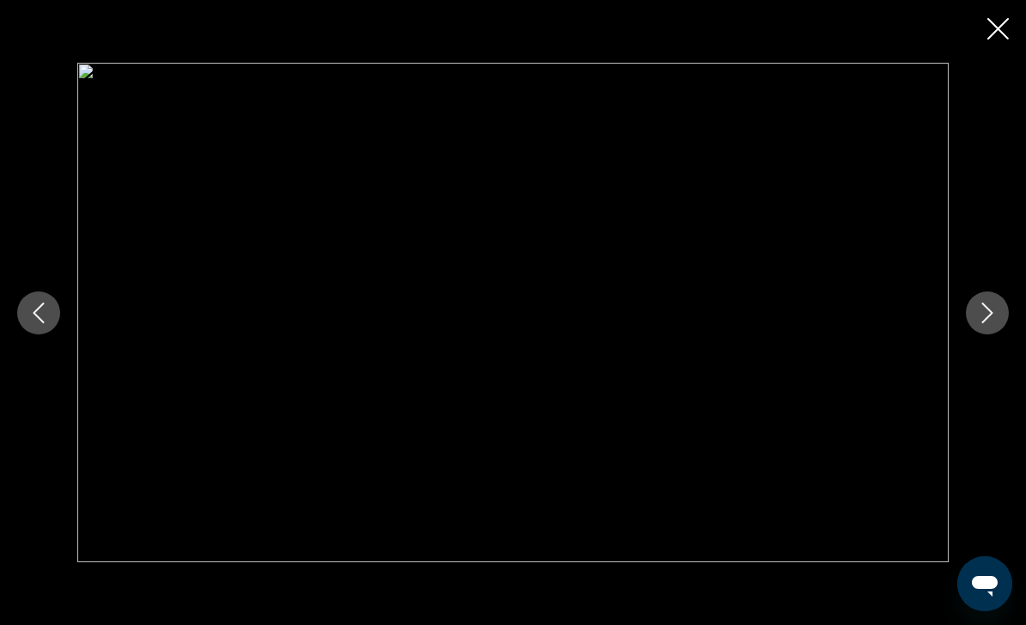
click at [993, 334] on button "Next image" at bounding box center [987, 312] width 43 height 43
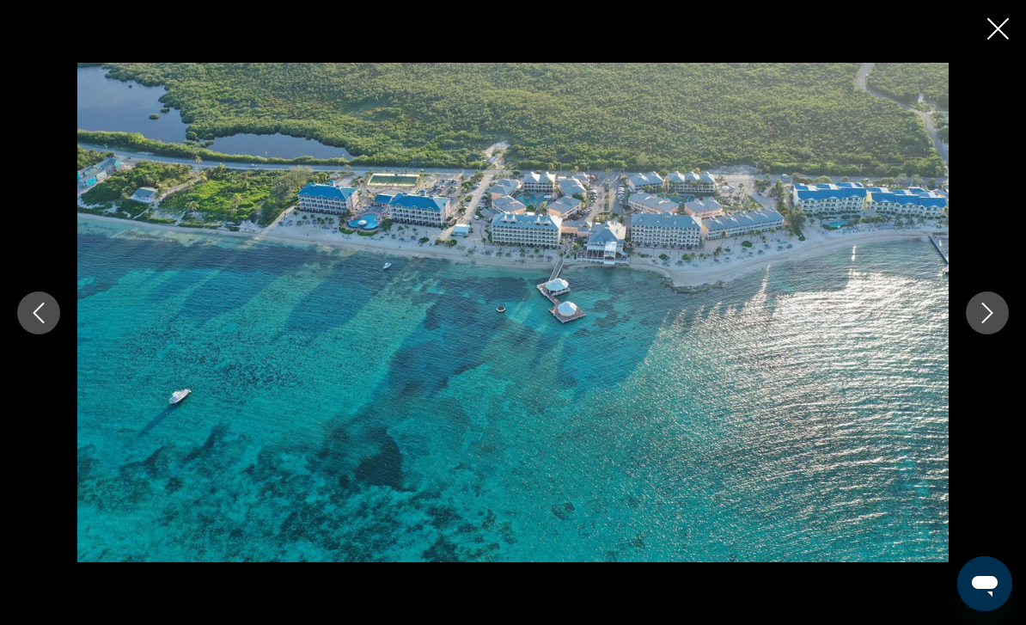
click at [994, 323] on icon "Next image" at bounding box center [987, 313] width 21 height 21
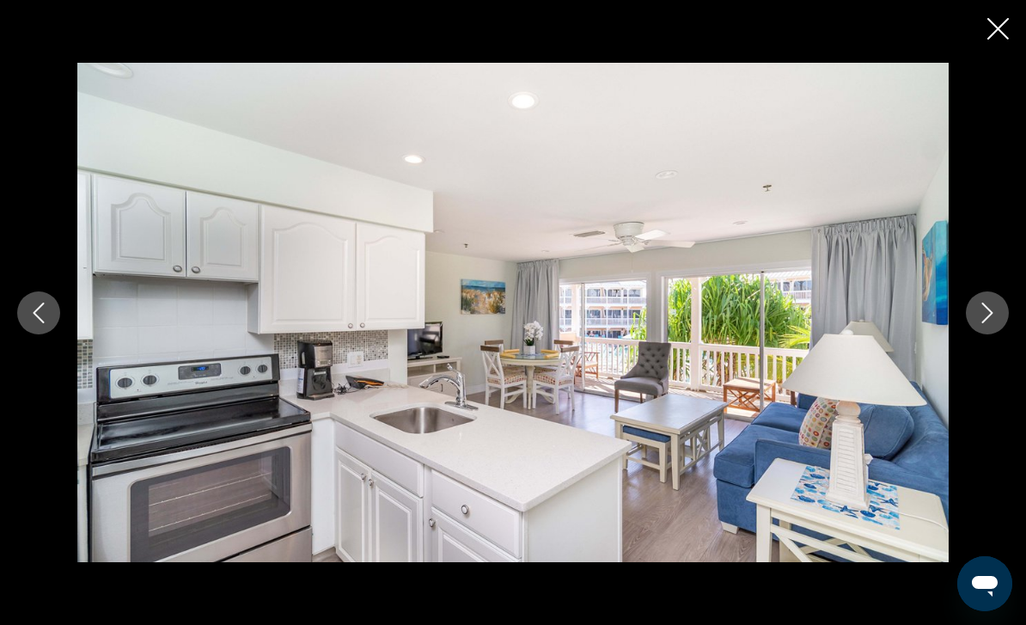
click at [992, 323] on icon "Next image" at bounding box center [987, 313] width 21 height 21
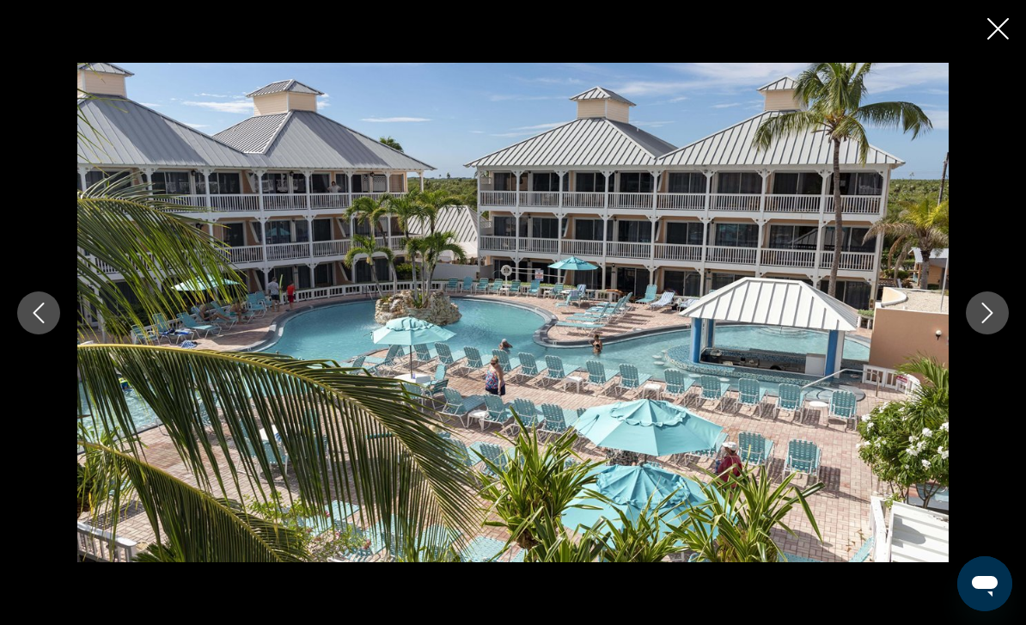
click at [993, 323] on icon "Next image" at bounding box center [987, 313] width 21 height 21
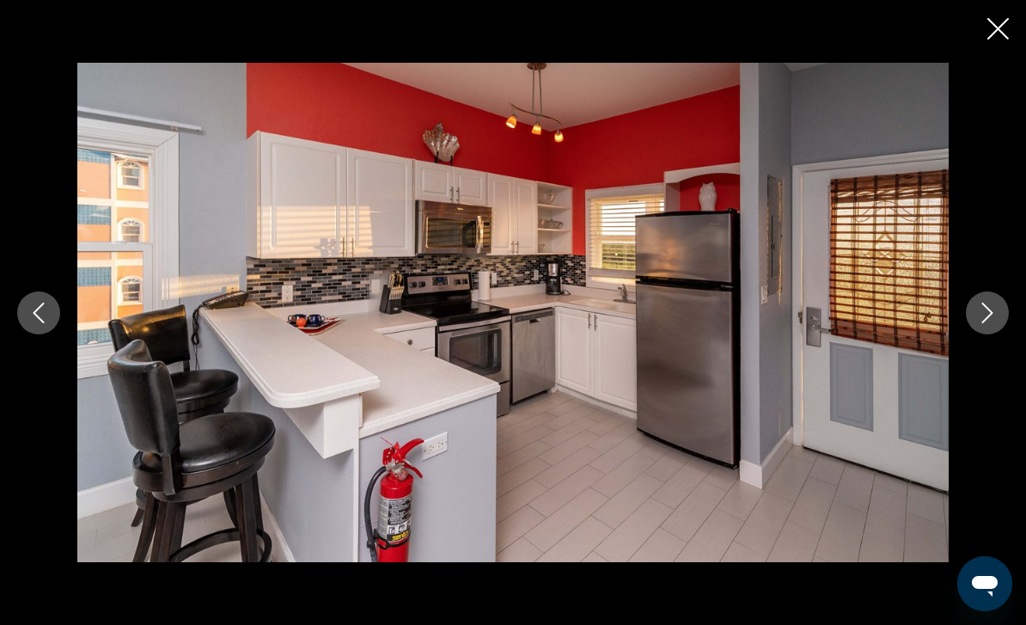
click at [993, 323] on icon "Next image" at bounding box center [987, 313] width 21 height 21
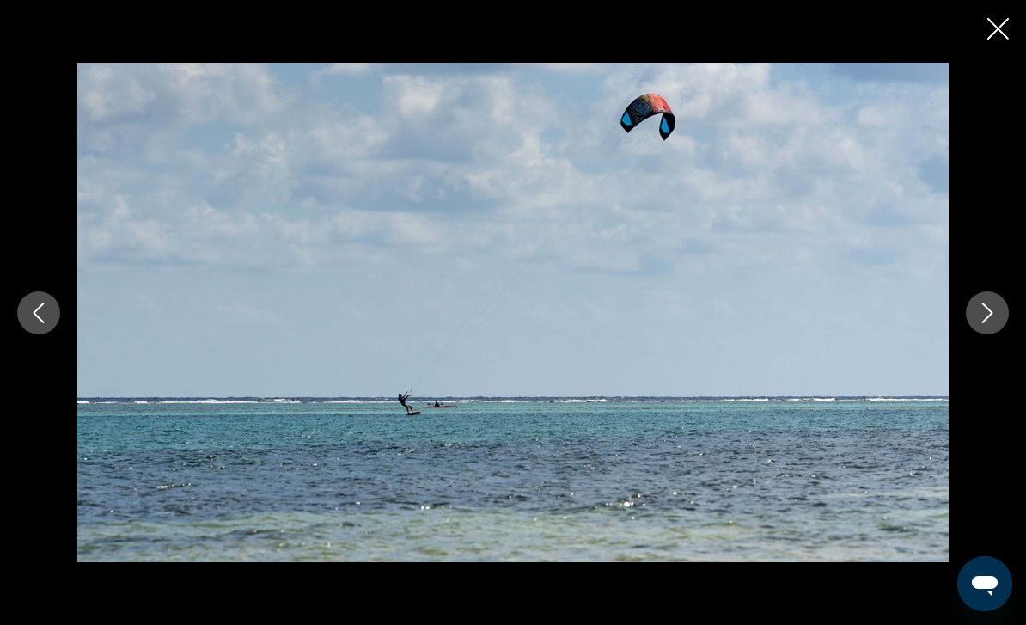
click at [992, 37] on icon "Close slideshow" at bounding box center [997, 28] width 21 height 21
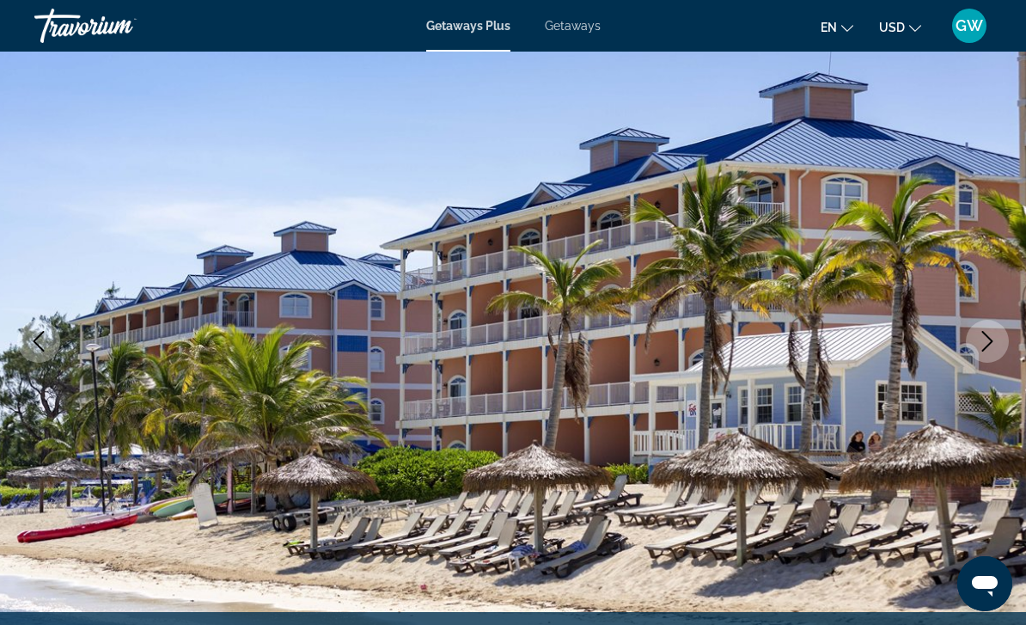
scroll to position [0, 0]
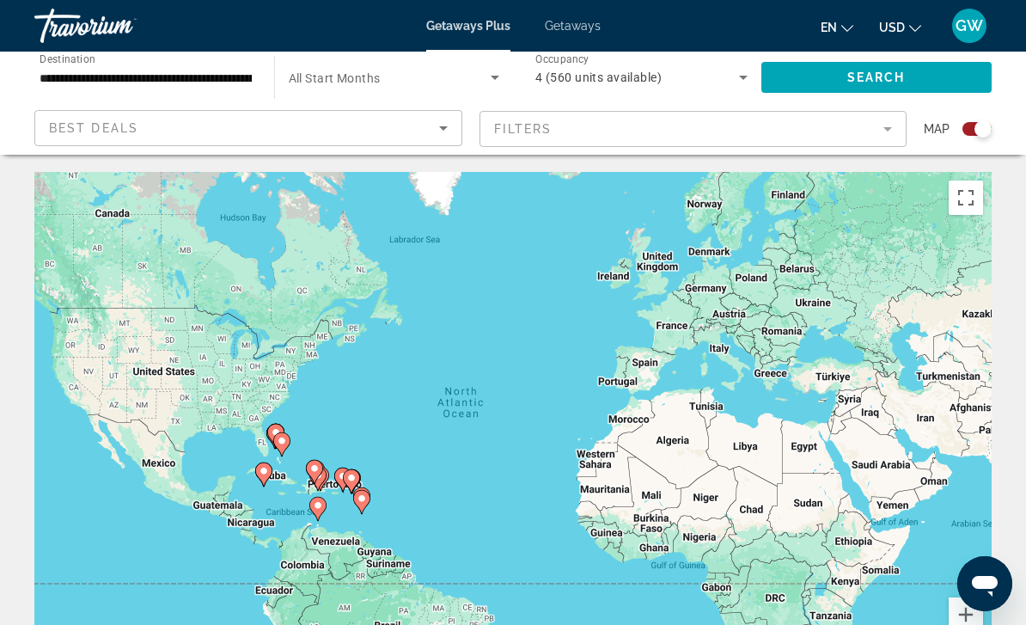
click at [434, 136] on icon "Sort by" at bounding box center [443, 128] width 21 height 21
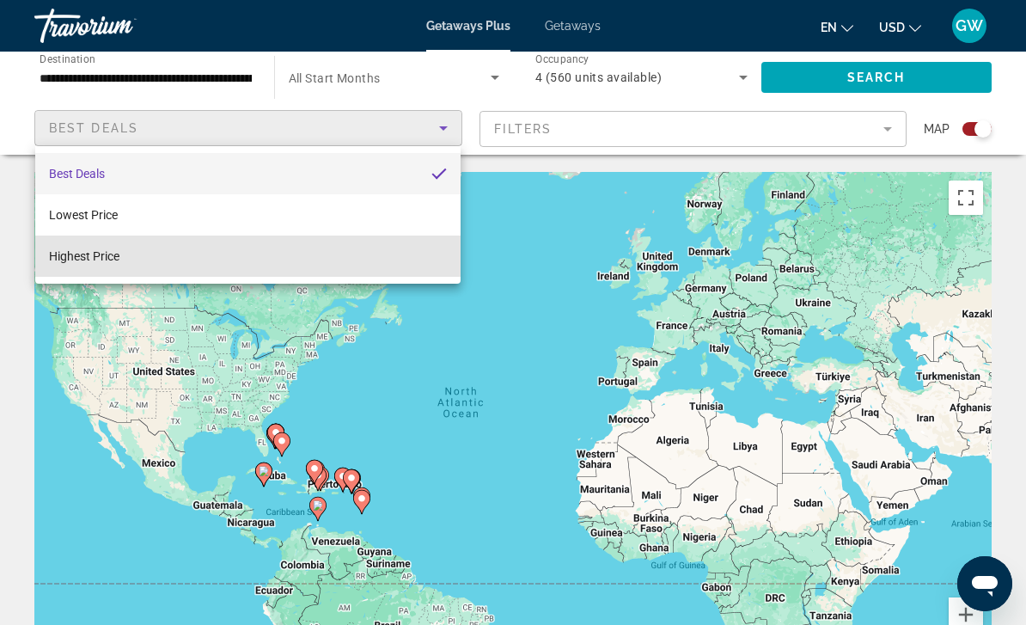
click at [150, 267] on mat-option "Highest Price" at bounding box center [247, 255] width 425 height 41
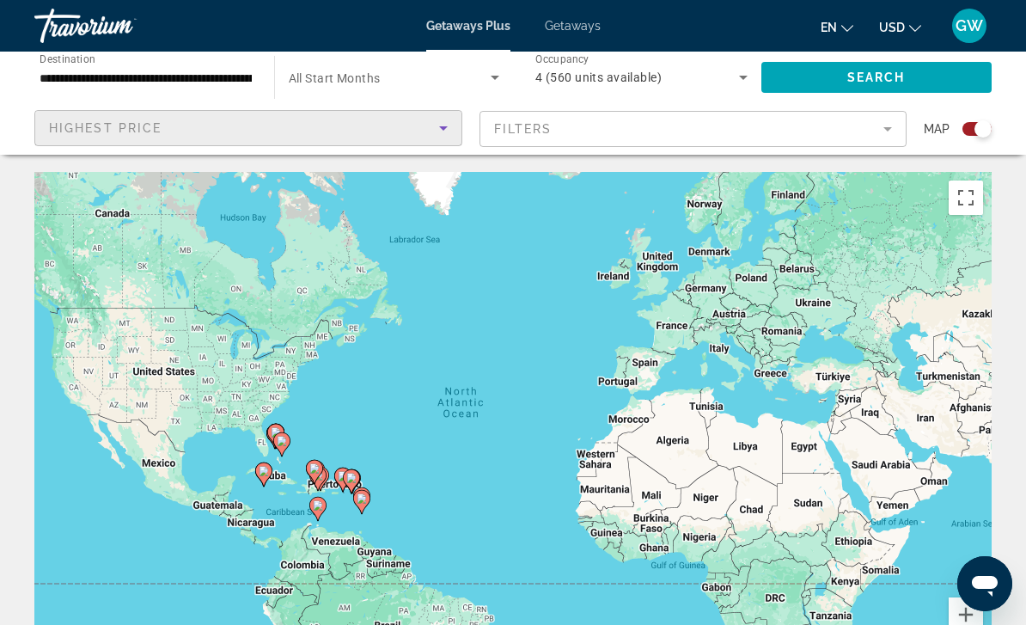
click at [854, 146] on mat-form-field "Filters" at bounding box center [694, 129] width 428 height 36
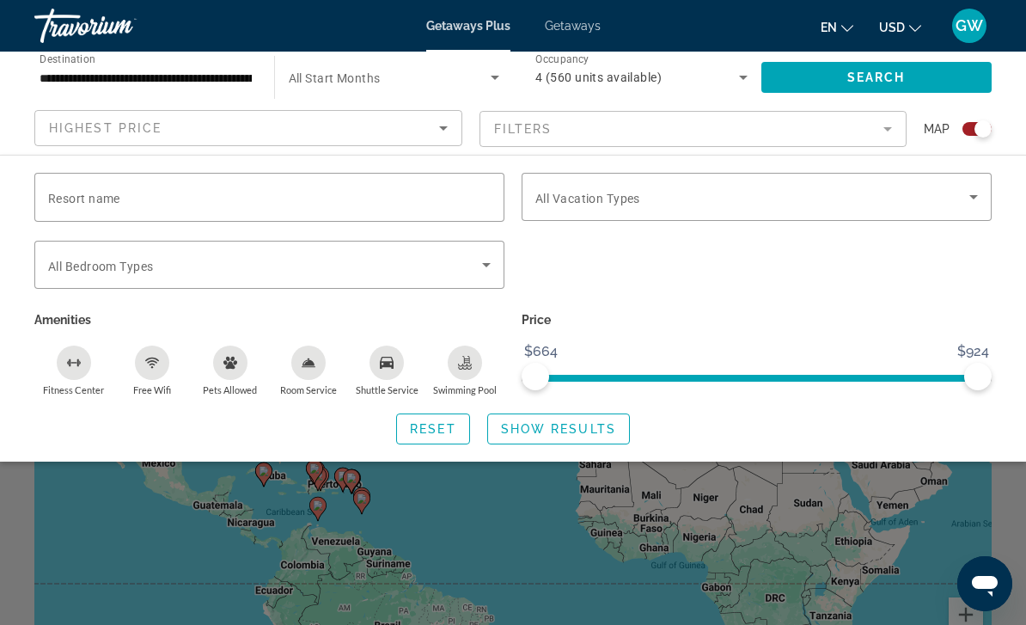
click at [737, 206] on span "Search widget" at bounding box center [752, 196] width 434 height 21
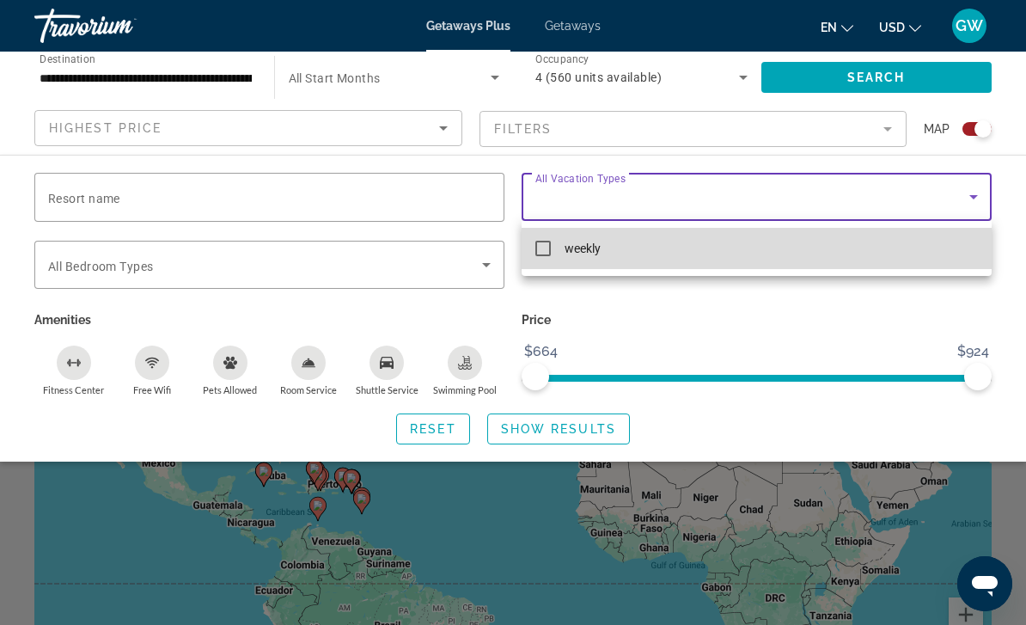
click at [540, 254] on mat-pseudo-checkbox at bounding box center [542, 248] width 15 height 15
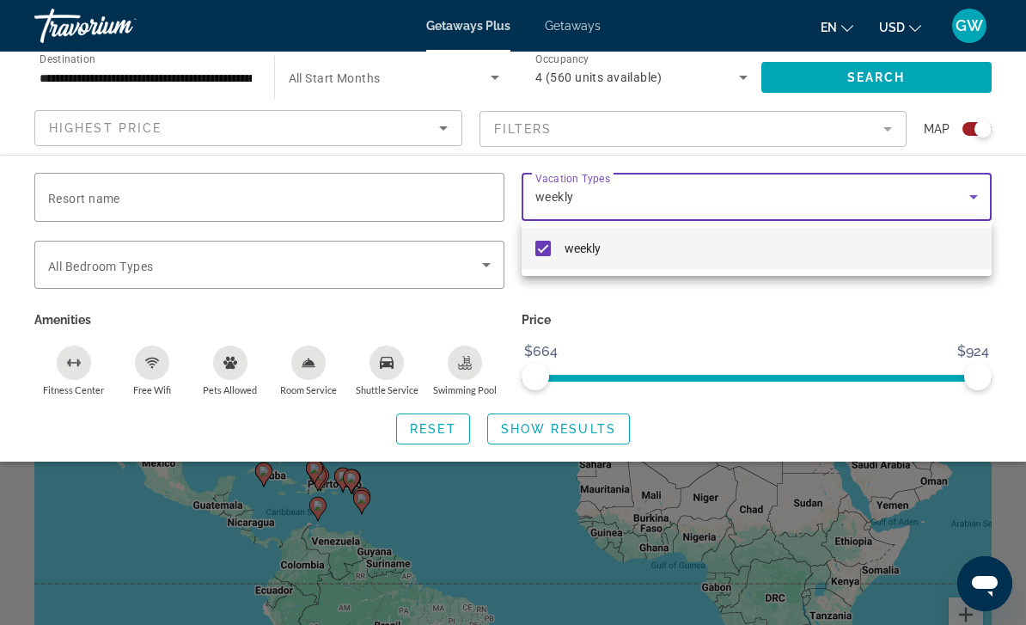
click at [690, 328] on div at bounding box center [513, 312] width 1026 height 625
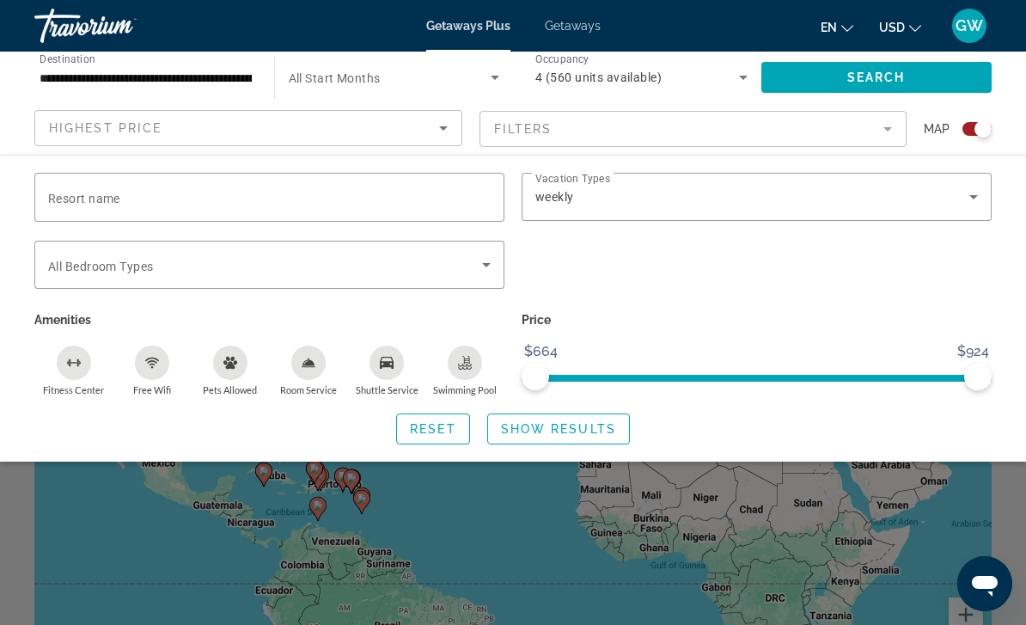
click at [883, 83] on span "Search" at bounding box center [876, 77] width 58 height 14
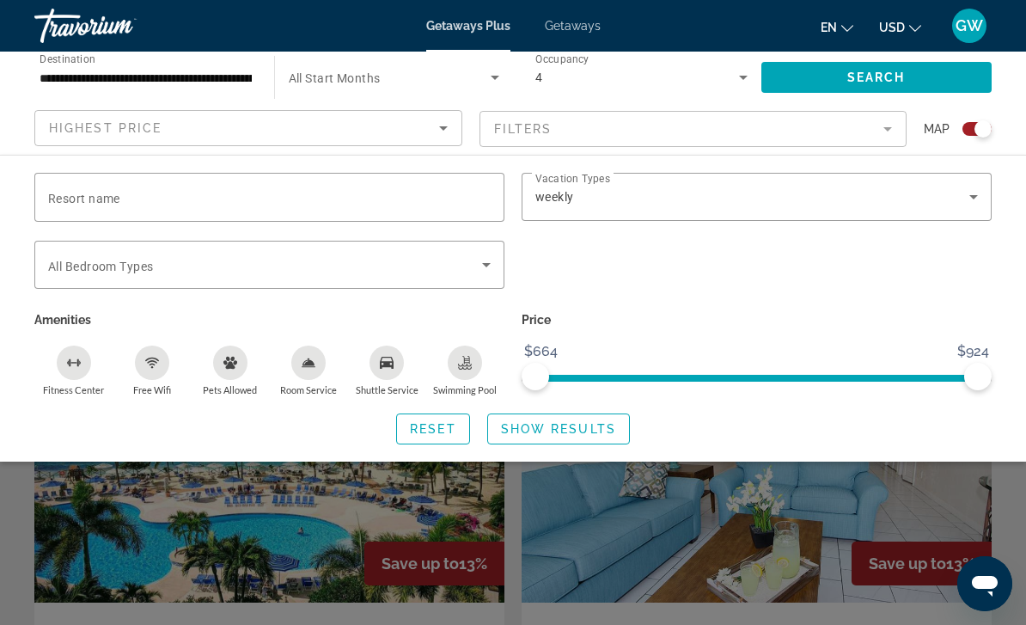
scroll to position [419, 0]
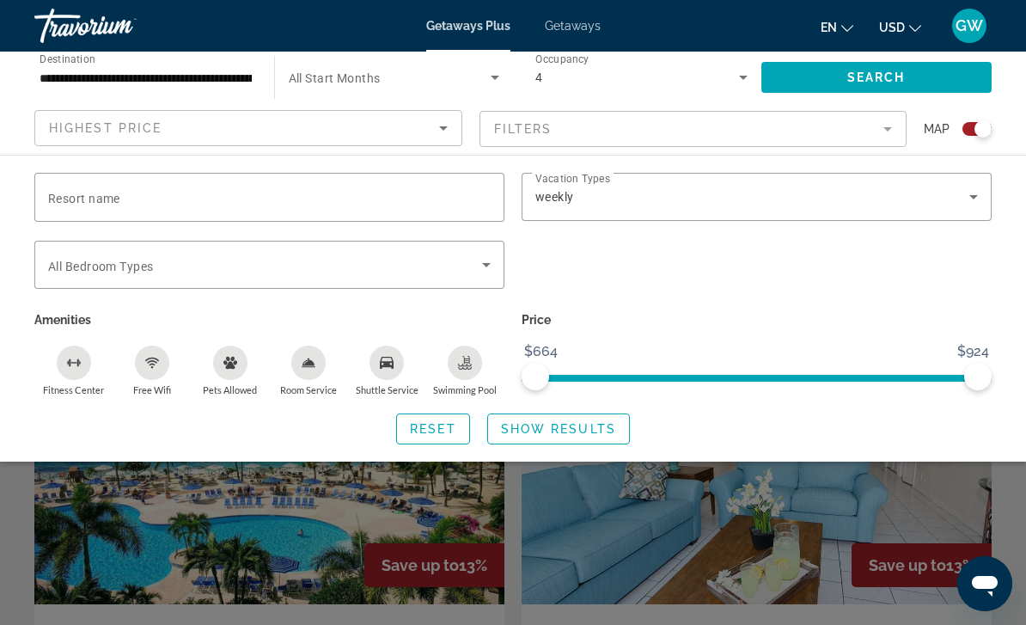
click at [395, 315] on p "Amenities" at bounding box center [269, 320] width 470 height 24
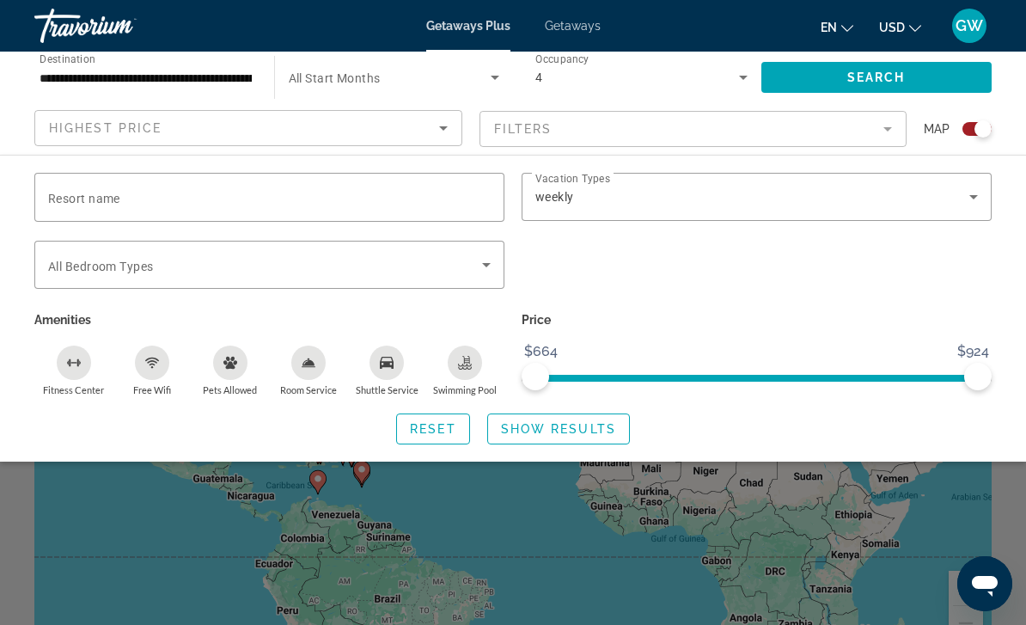
scroll to position [0, 0]
